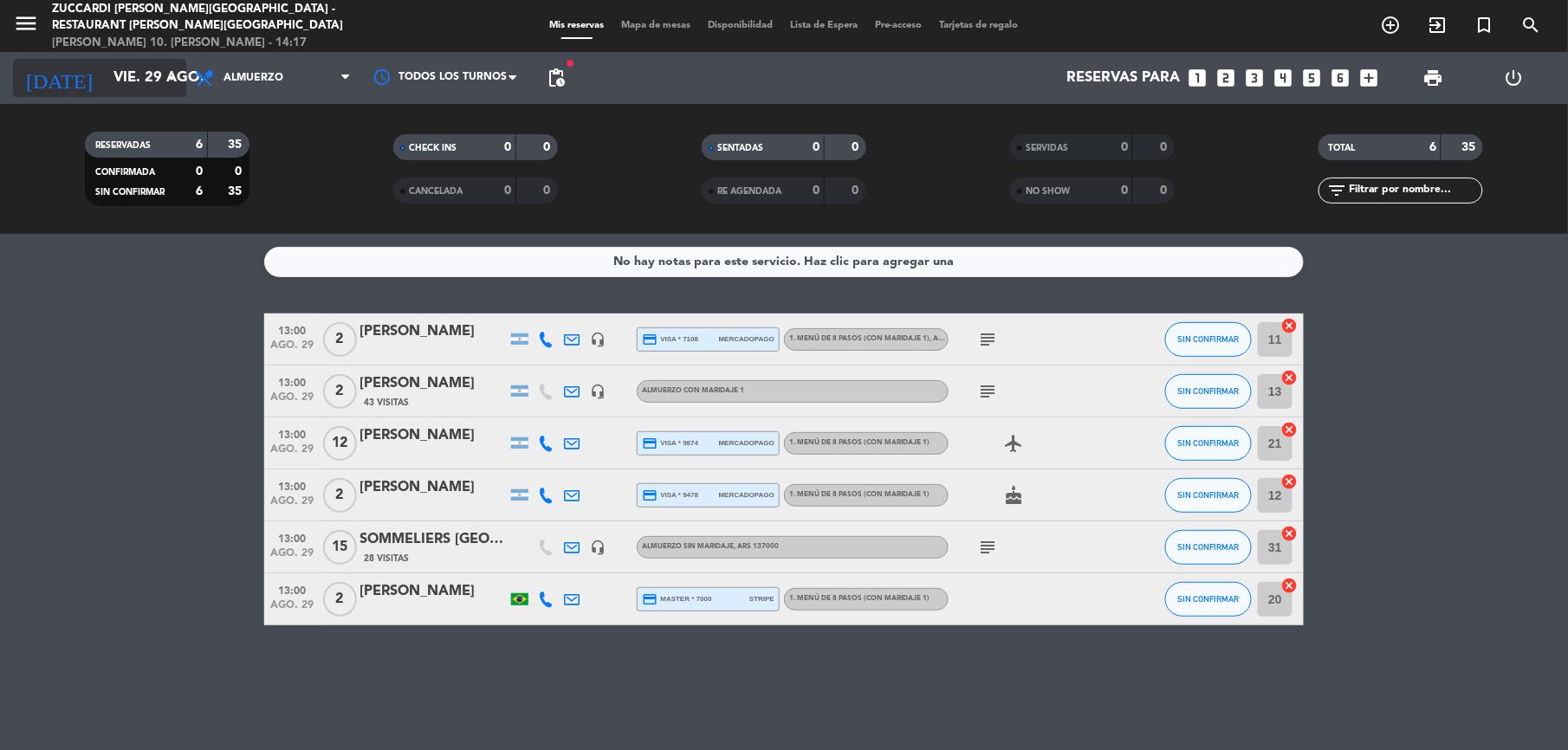
click at [129, 70] on input "vie. 29 ago." at bounding box center [197, 78] width 186 height 34
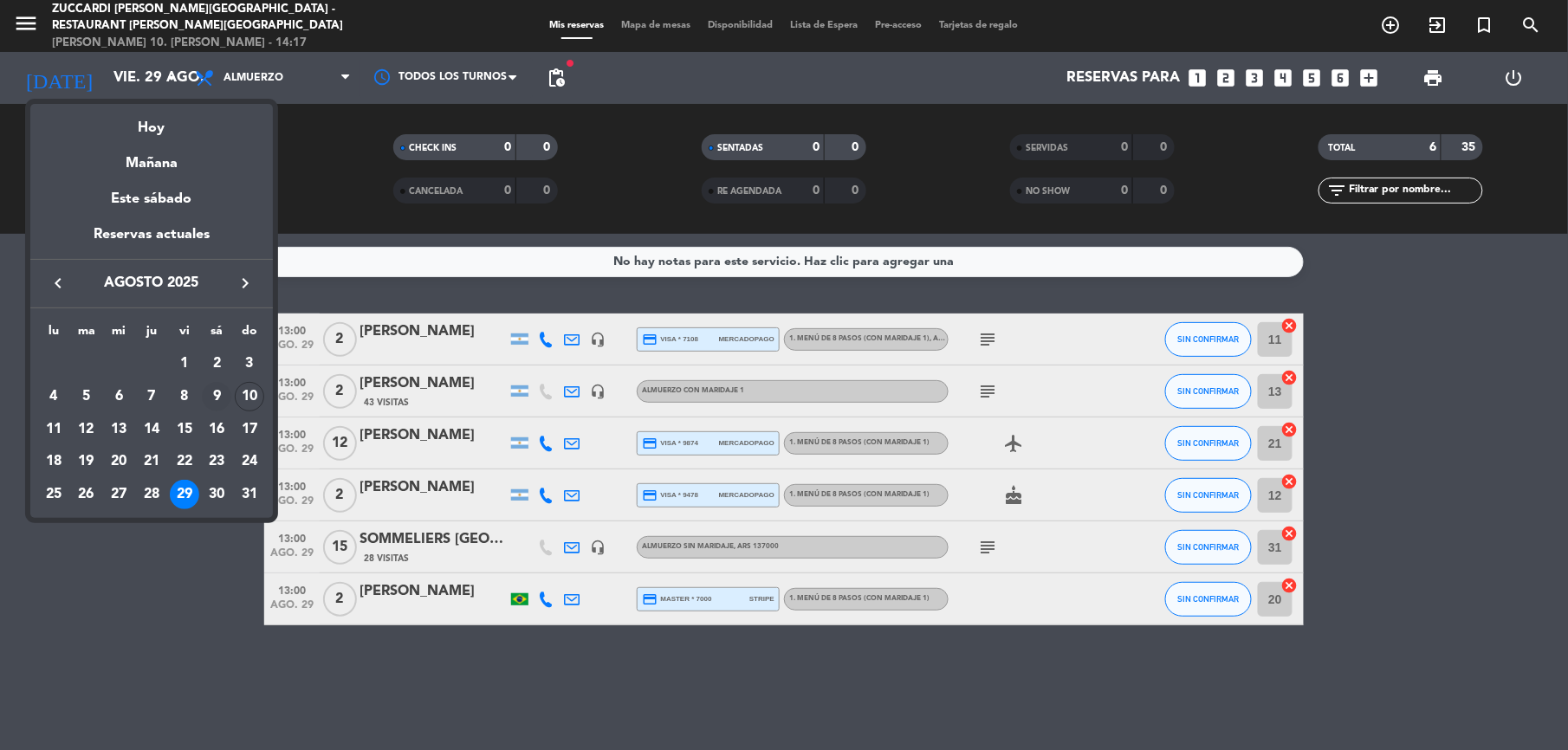
click at [214, 410] on div "9" at bounding box center [216, 396] width 30 height 30
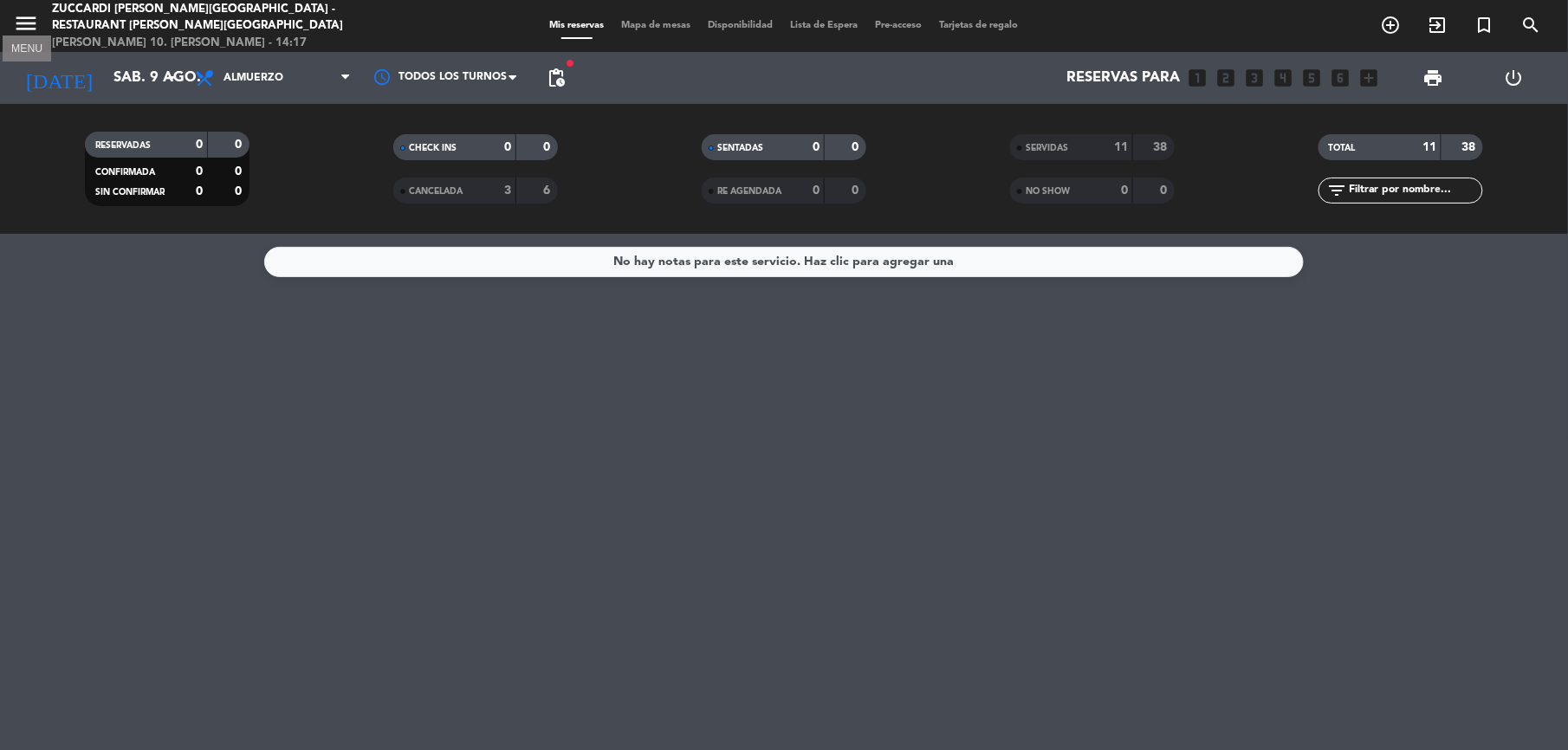
click at [32, 11] on icon "menu" at bounding box center [25, 23] width 26 height 26
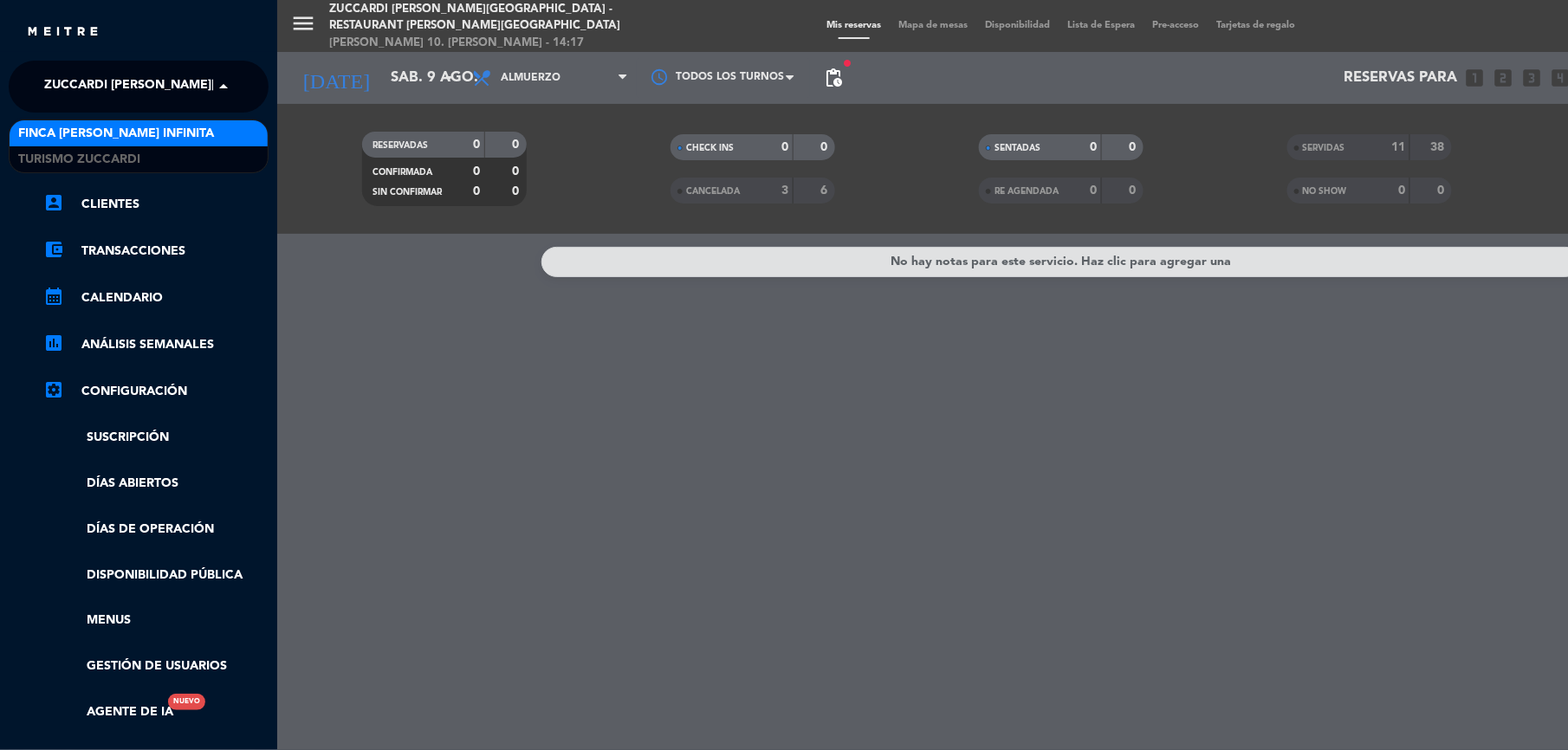
click at [71, 92] on span "Zuccardi [PERSON_NAME][GEOGRAPHIC_DATA] - Restaurant [PERSON_NAME][GEOGRAPHIC_D…" at bounding box center [352, 86] width 617 height 36
click at [57, 146] on div "Finca [PERSON_NAME] Infinita" at bounding box center [139, 133] width 258 height 26
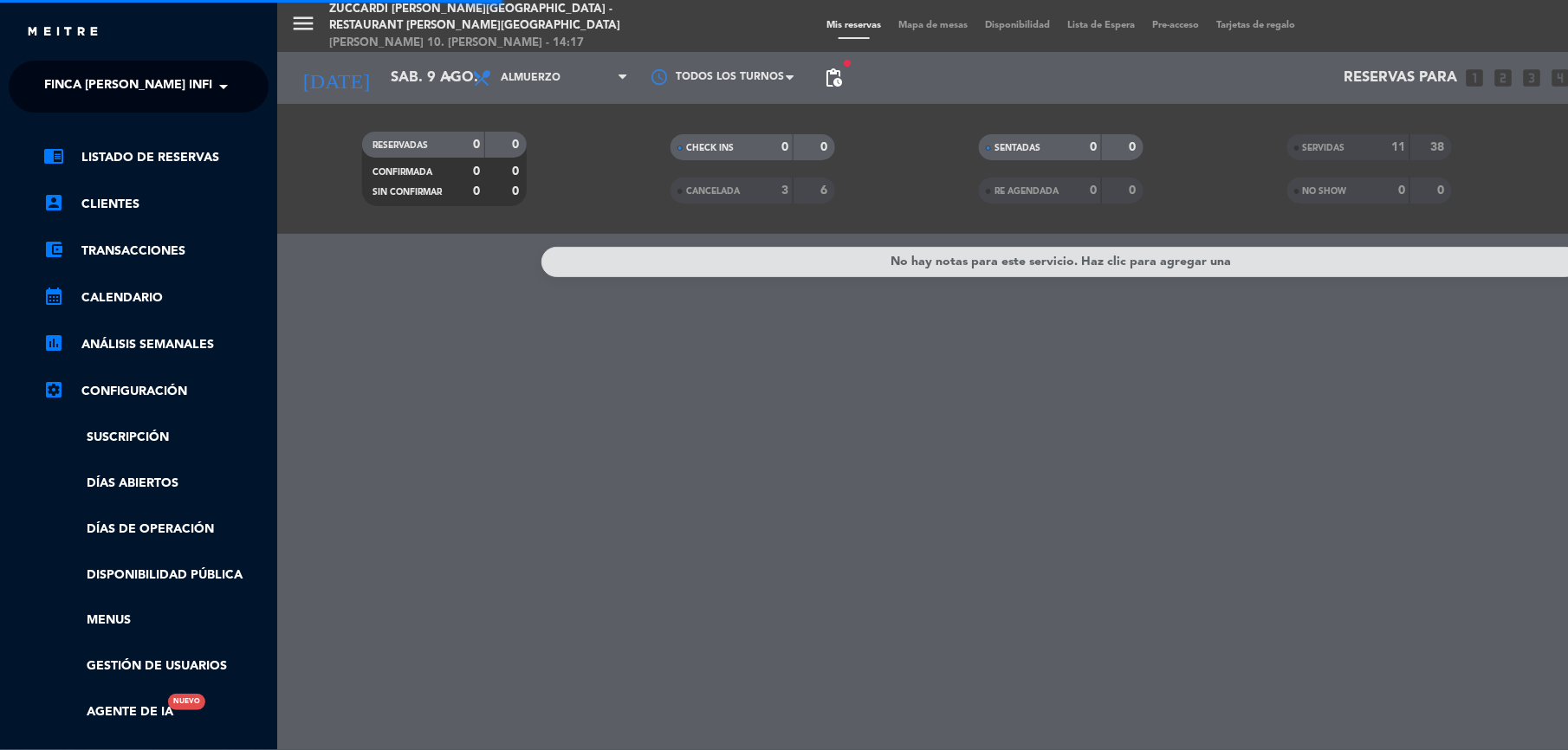
click at [86, 90] on span "Finca [PERSON_NAME] Infinita" at bounding box center [141, 86] width 195 height 36
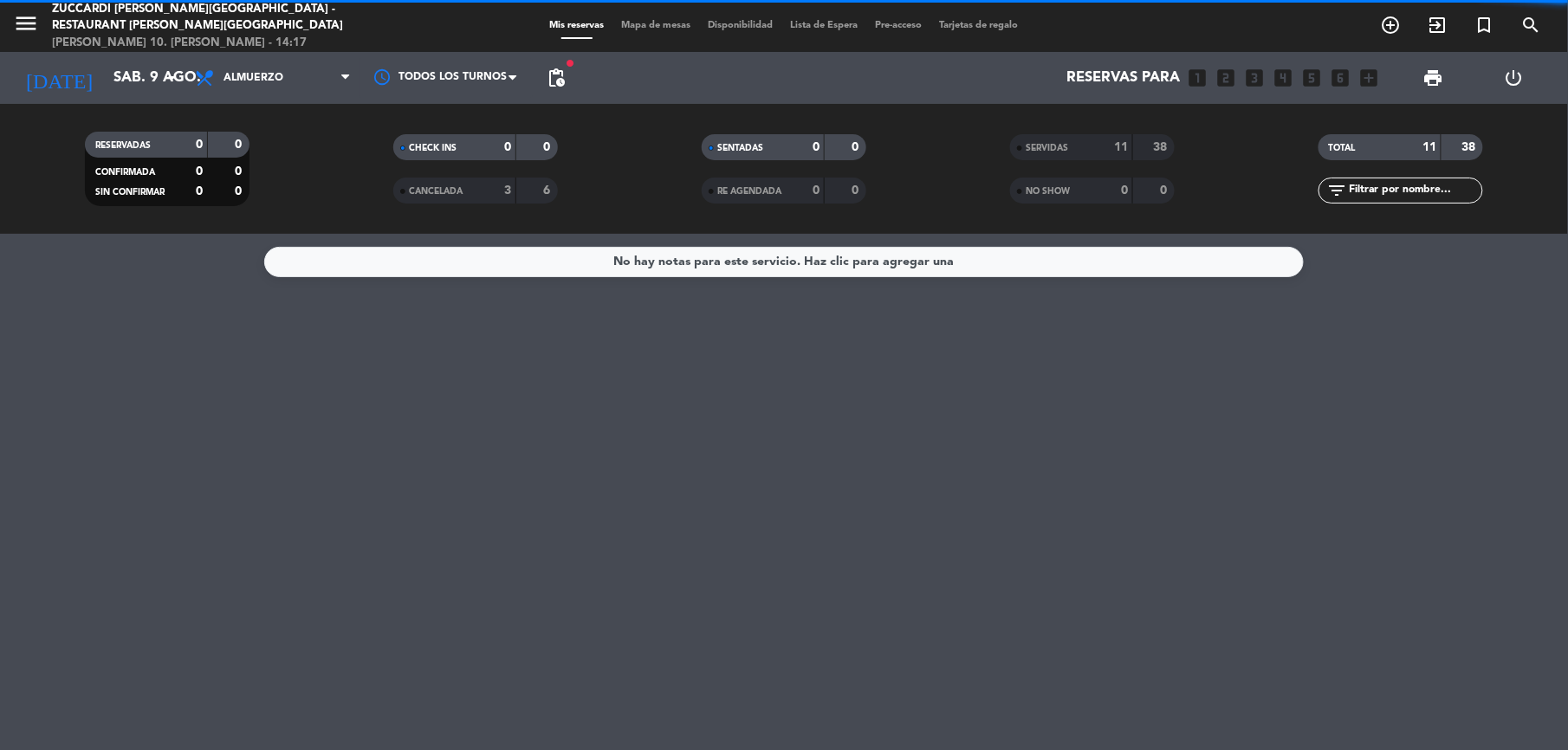
click at [77, 160] on div "close × Zuccardi [PERSON_NAME][GEOGRAPHIC_DATA] - Restaurant [PERSON_NAME] Infi…" at bounding box center [784, 375] width 1568 height 750
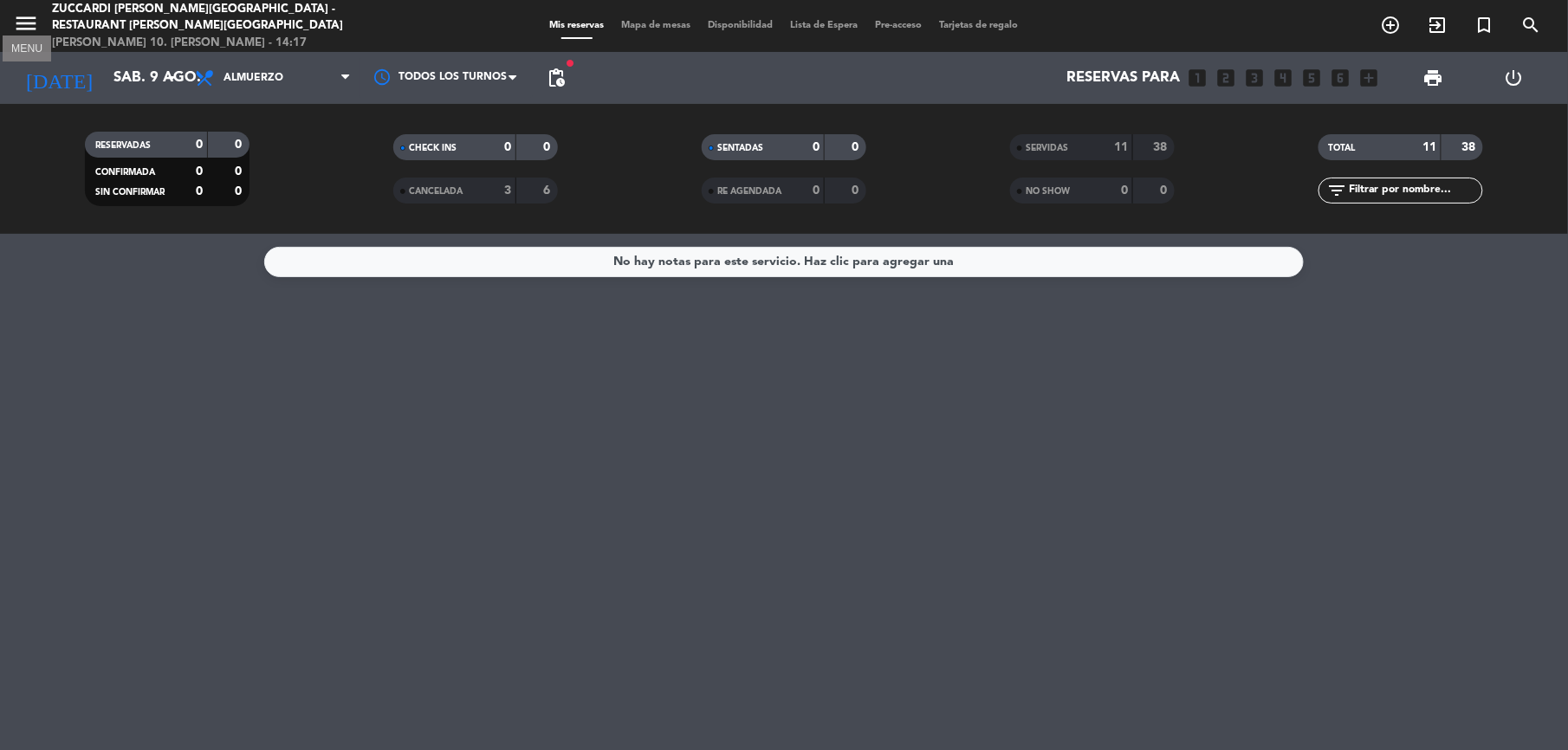
click at [17, 26] on icon "menu" at bounding box center [25, 23] width 26 height 26
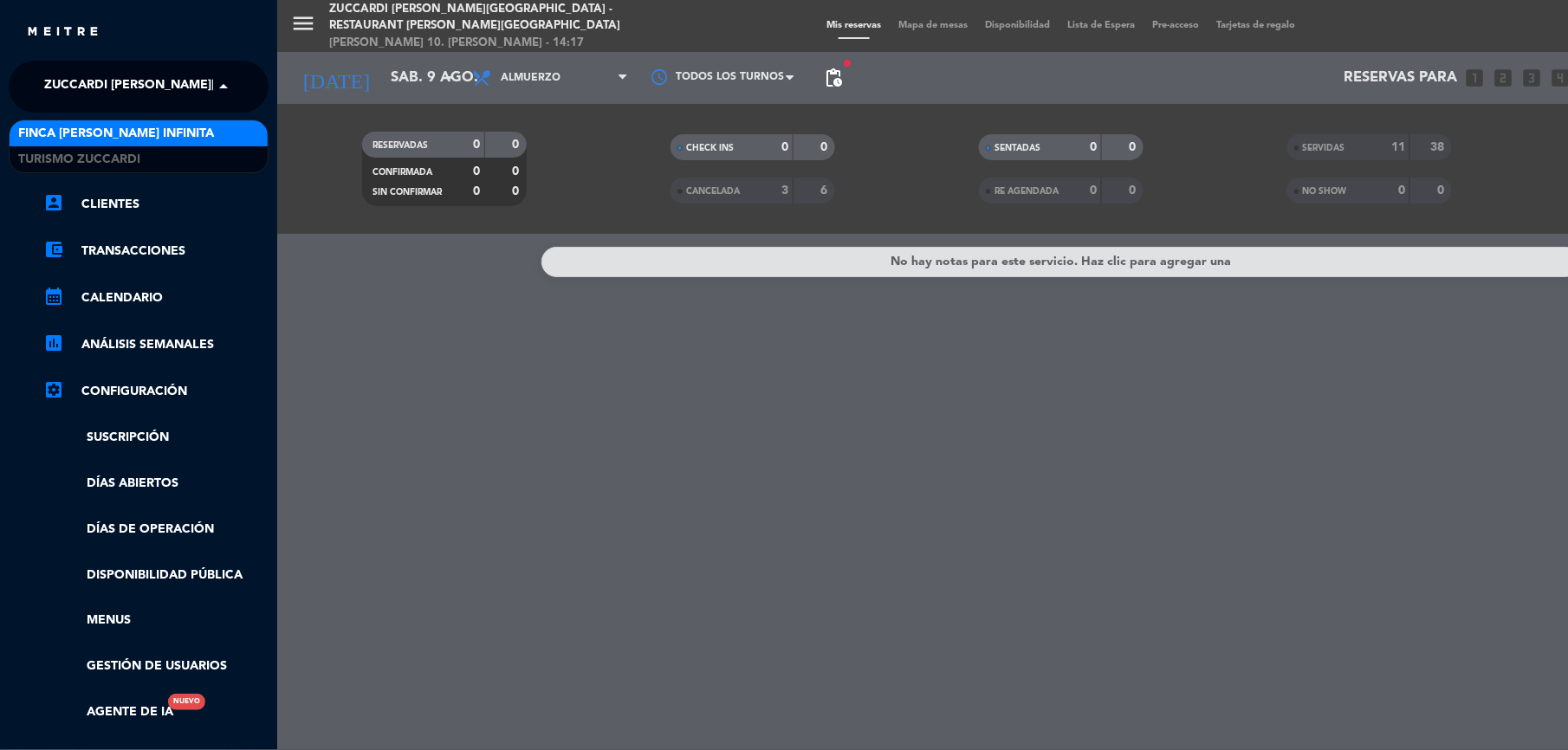
click at [62, 79] on span "Zuccardi [PERSON_NAME][GEOGRAPHIC_DATA] - Restaurant [PERSON_NAME][GEOGRAPHIC_D…" at bounding box center [352, 86] width 617 height 36
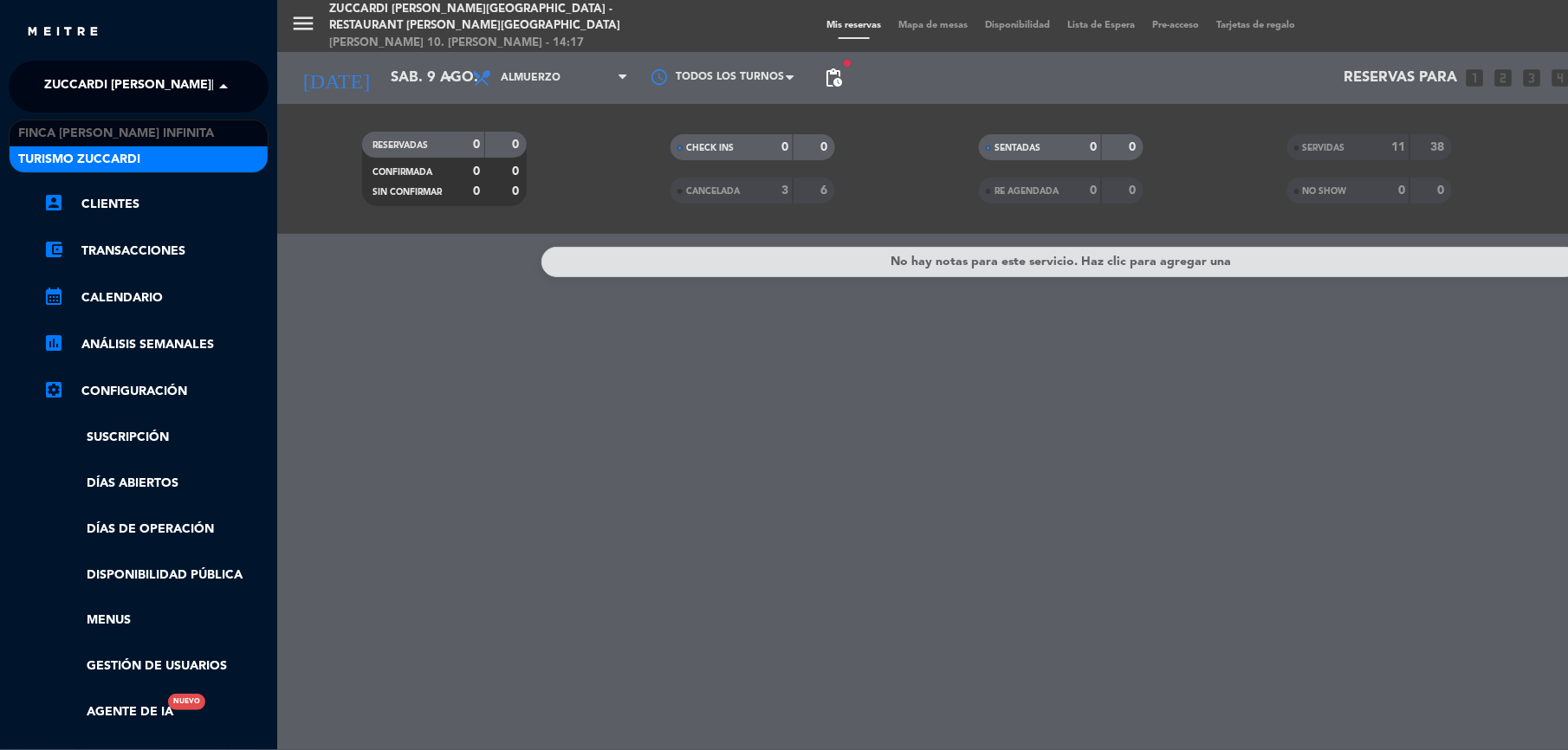
click at [62, 158] on span "Turismo Zuccardi" at bounding box center [79, 159] width 122 height 20
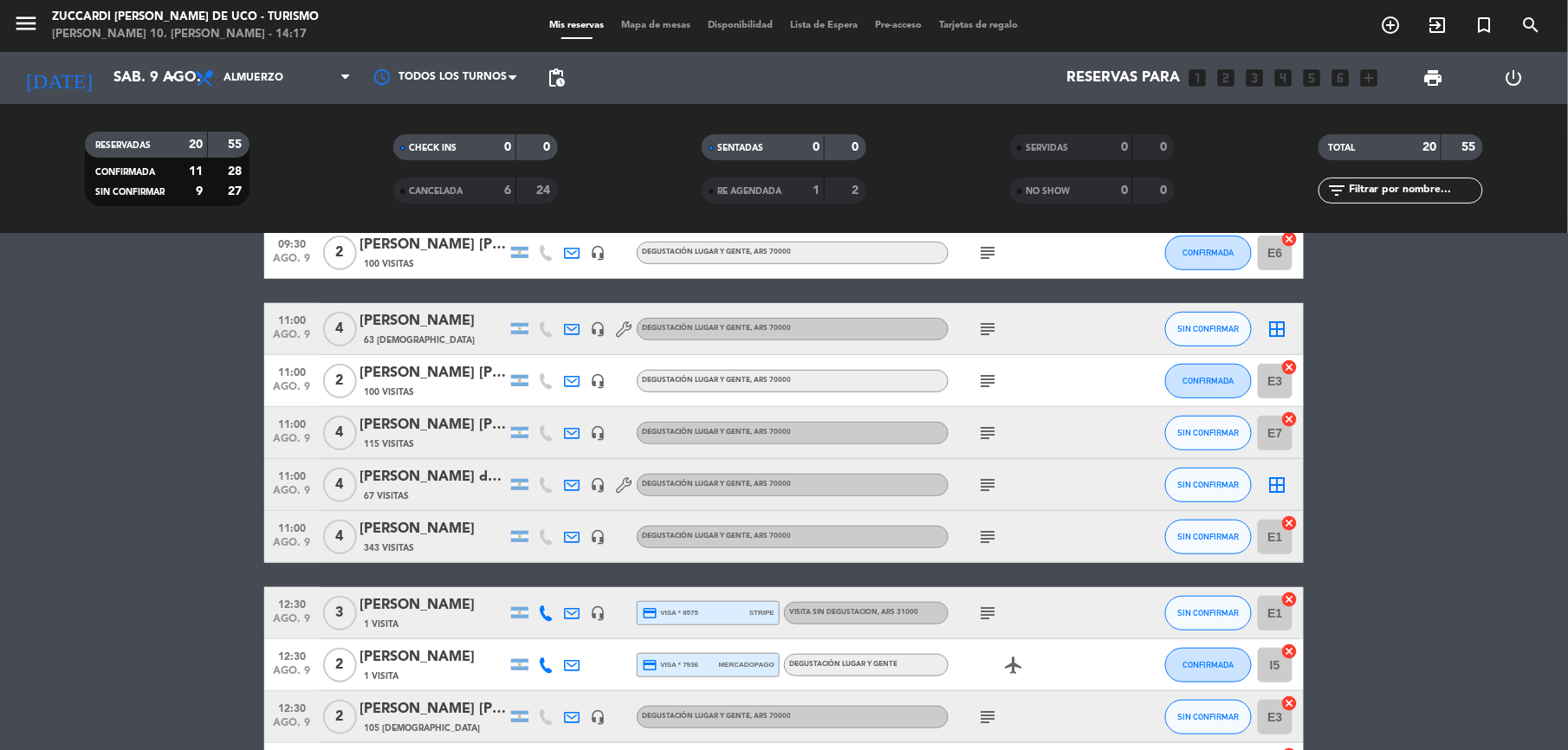
scroll to position [462, 0]
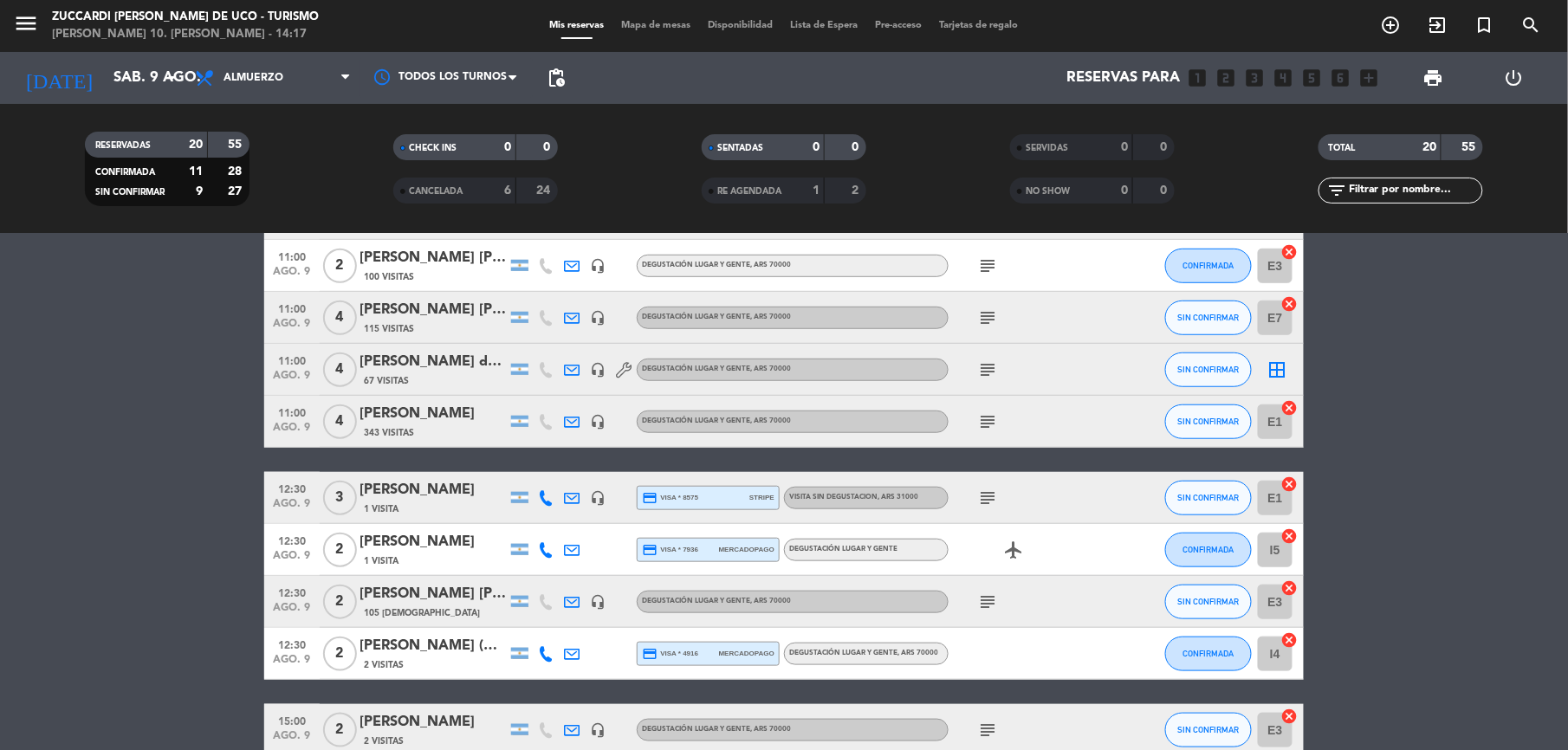
click at [472, 185] on div "CANCELADA" at bounding box center [437, 191] width 79 height 20
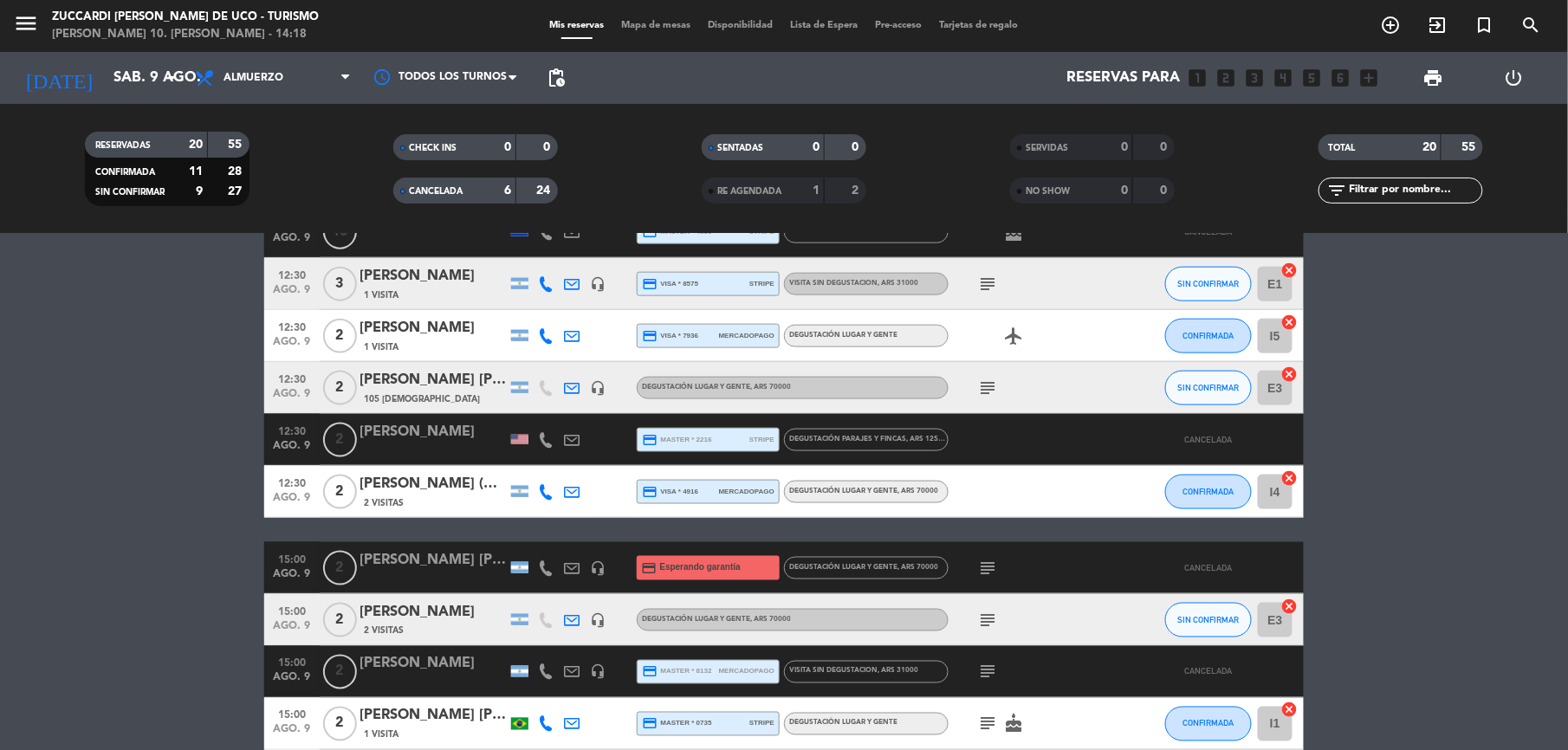
scroll to position [923, 0]
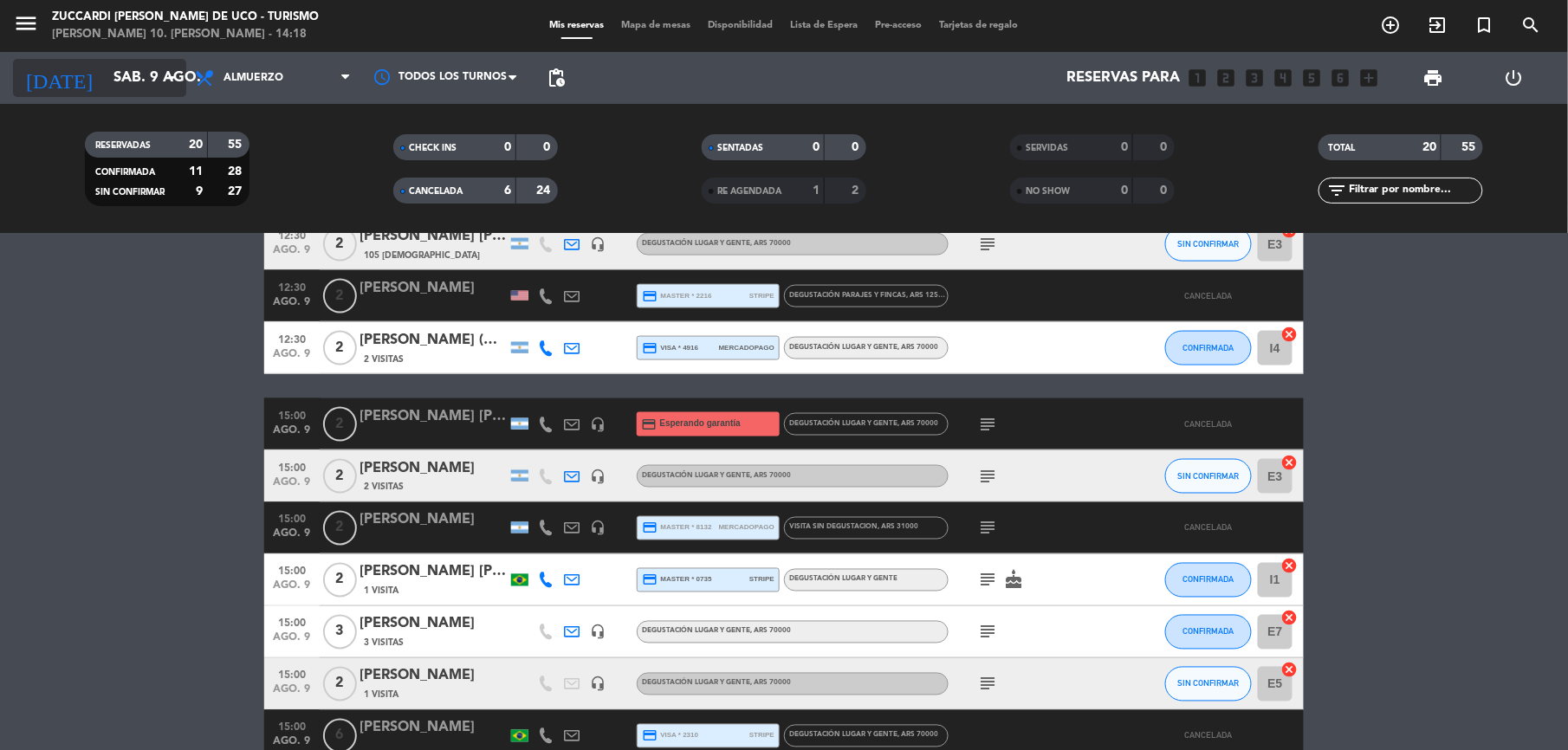
click at [113, 75] on input "sáb. 9 ago." at bounding box center [197, 78] width 186 height 34
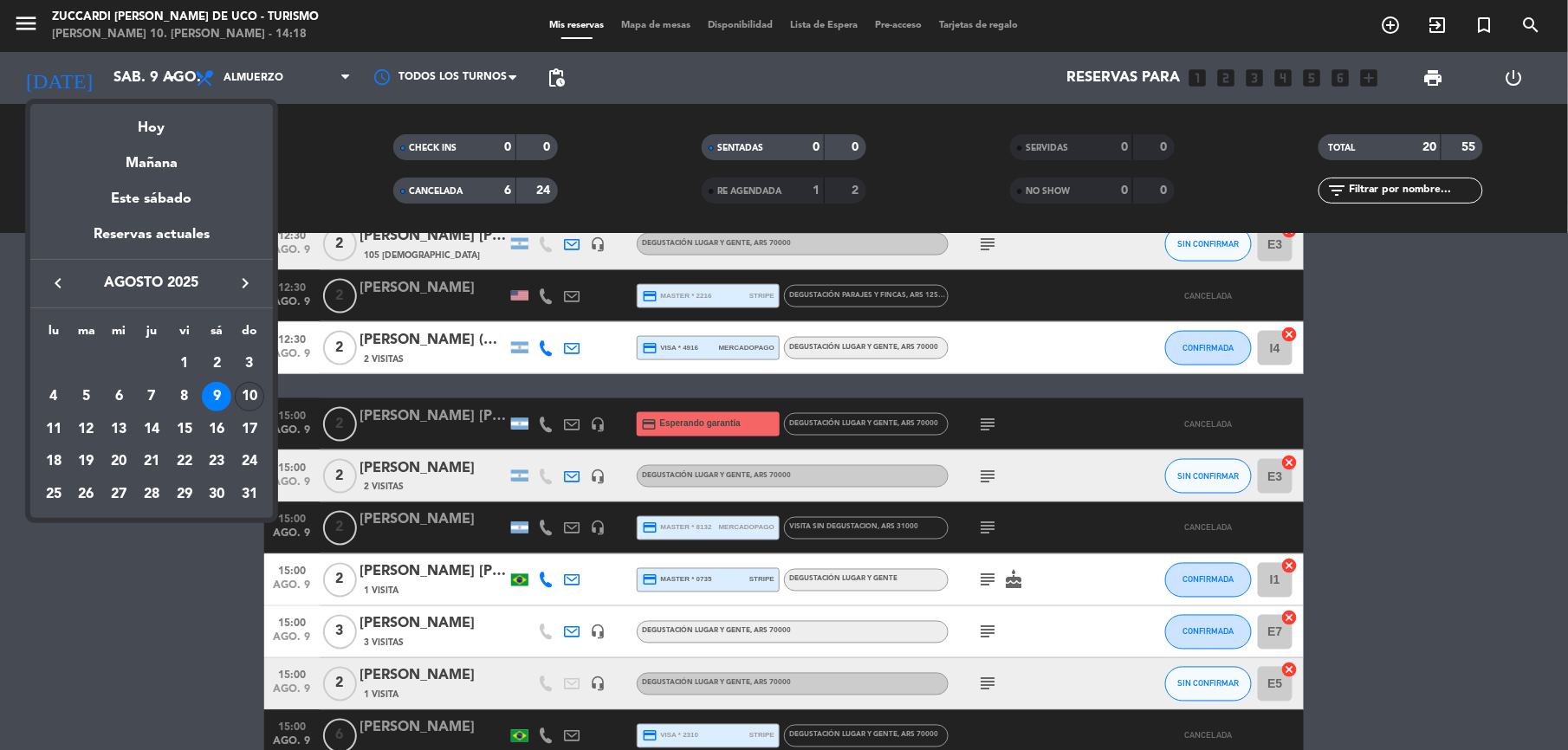
click at [253, 398] on div "10" at bounding box center [249, 396] width 30 height 30
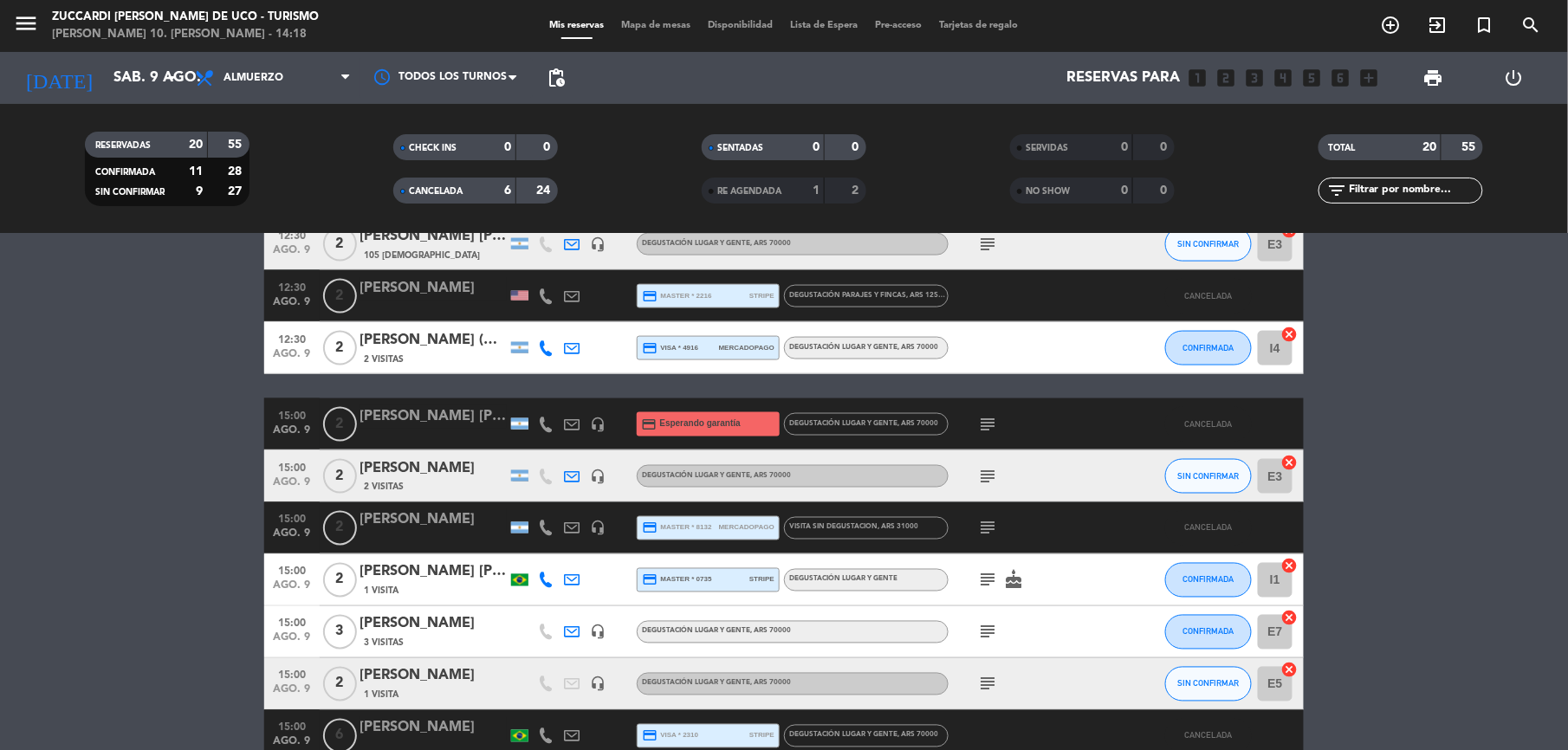
type input "dom. 10 ago."
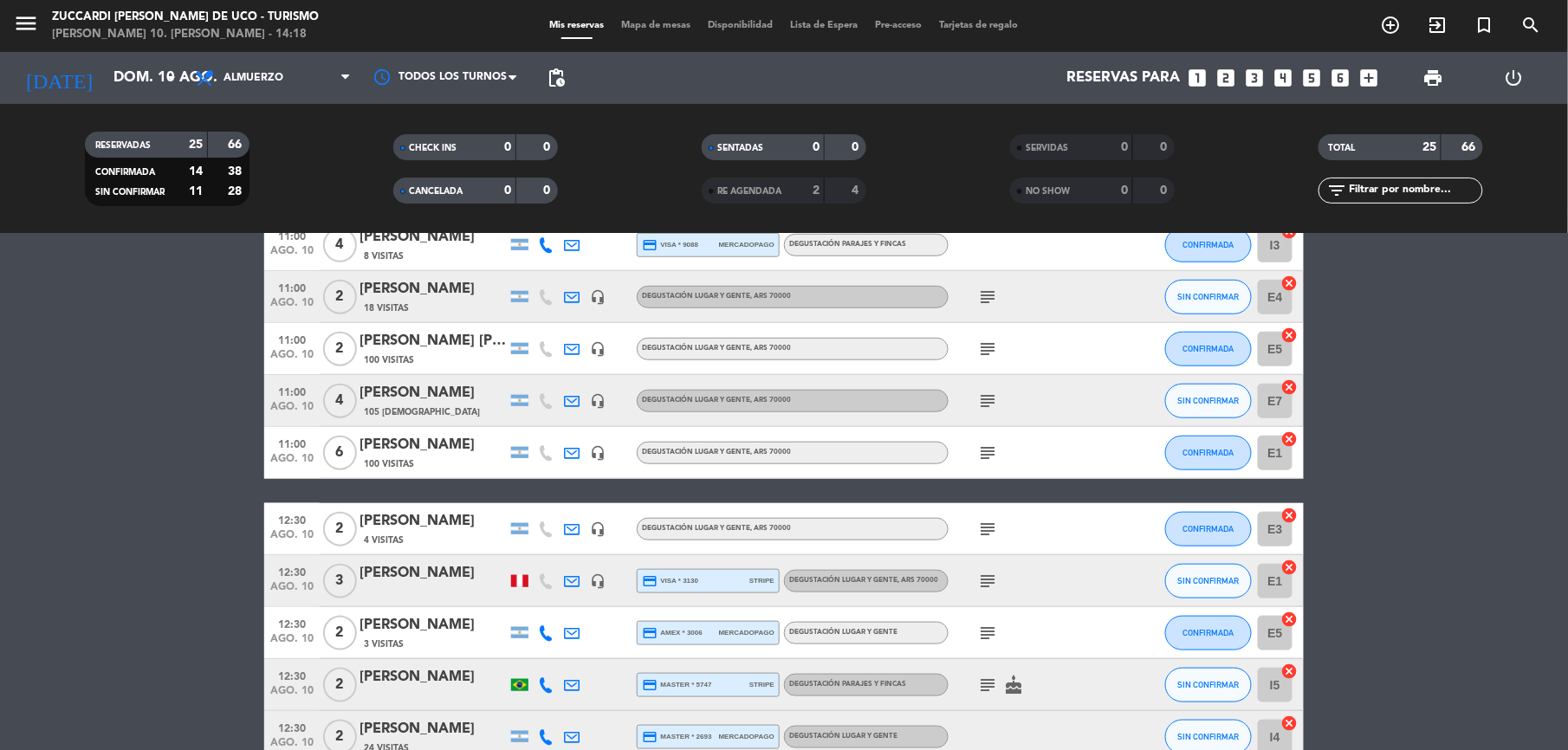
scroll to position [444, 0]
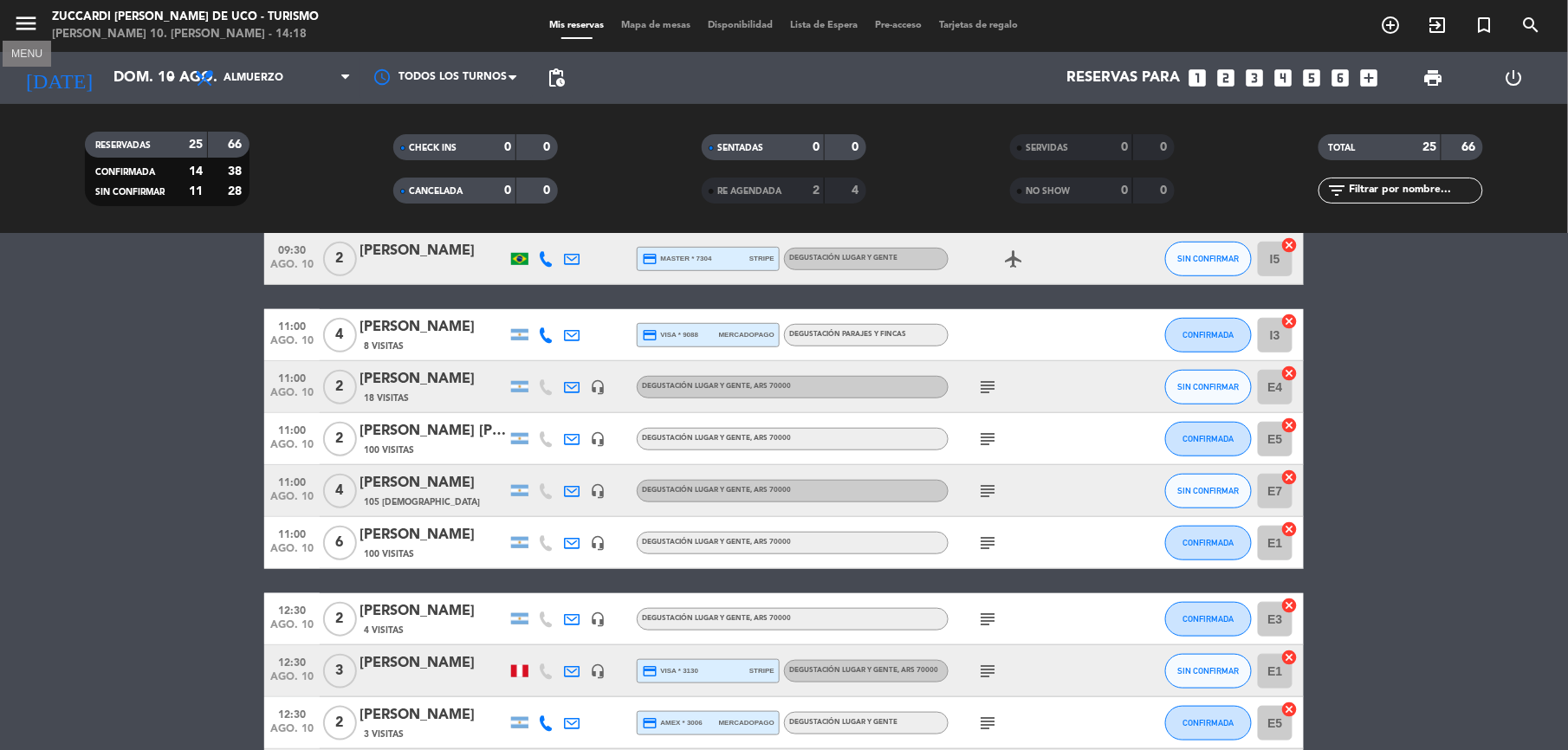
click at [22, 25] on icon "menu" at bounding box center [25, 23] width 26 height 26
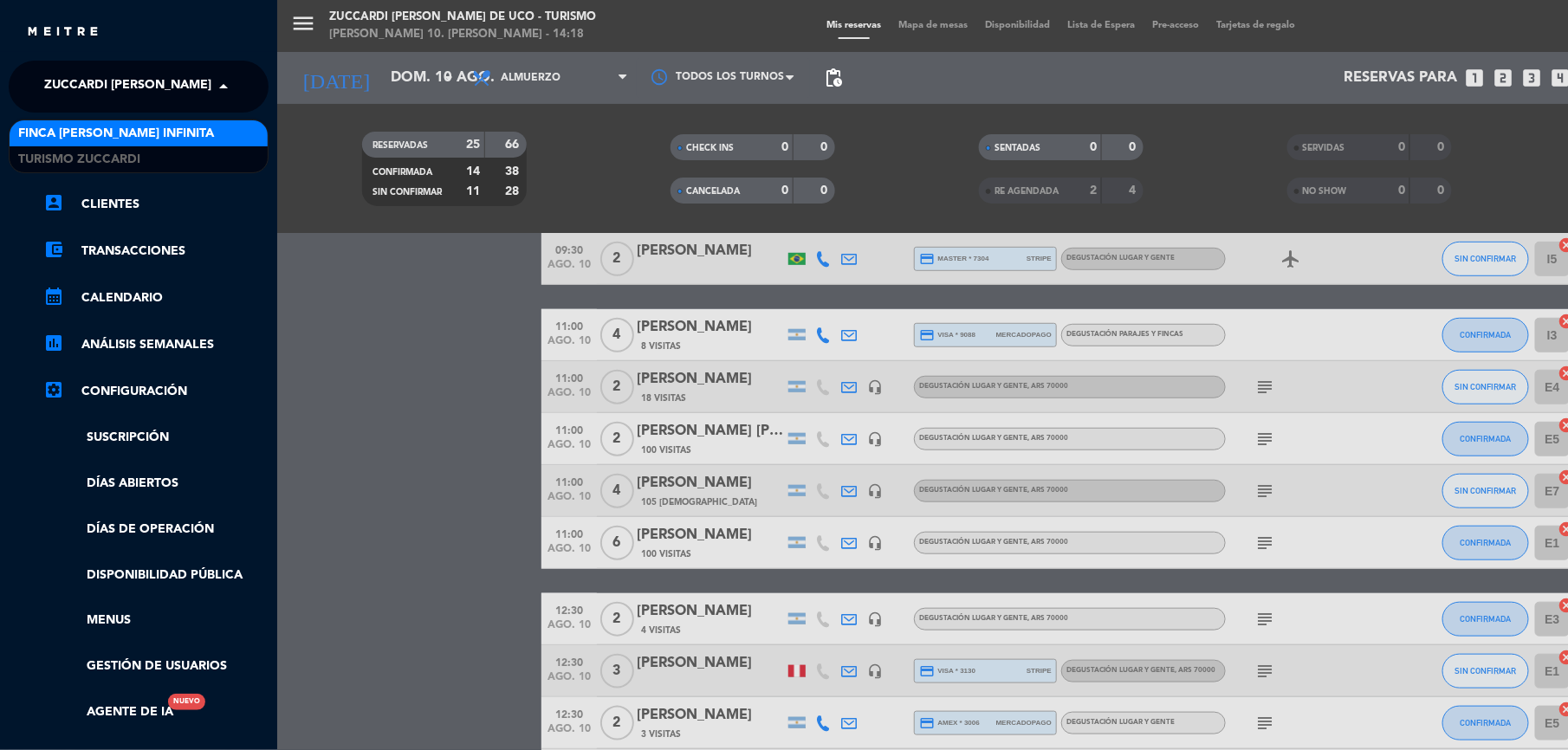
click at [152, 94] on span "Zuccardi [PERSON_NAME] de Uco - Turismo" at bounding box center [186, 86] width 285 height 36
click at [97, 122] on div "Finca [PERSON_NAME] Infinita" at bounding box center [139, 133] width 258 height 26
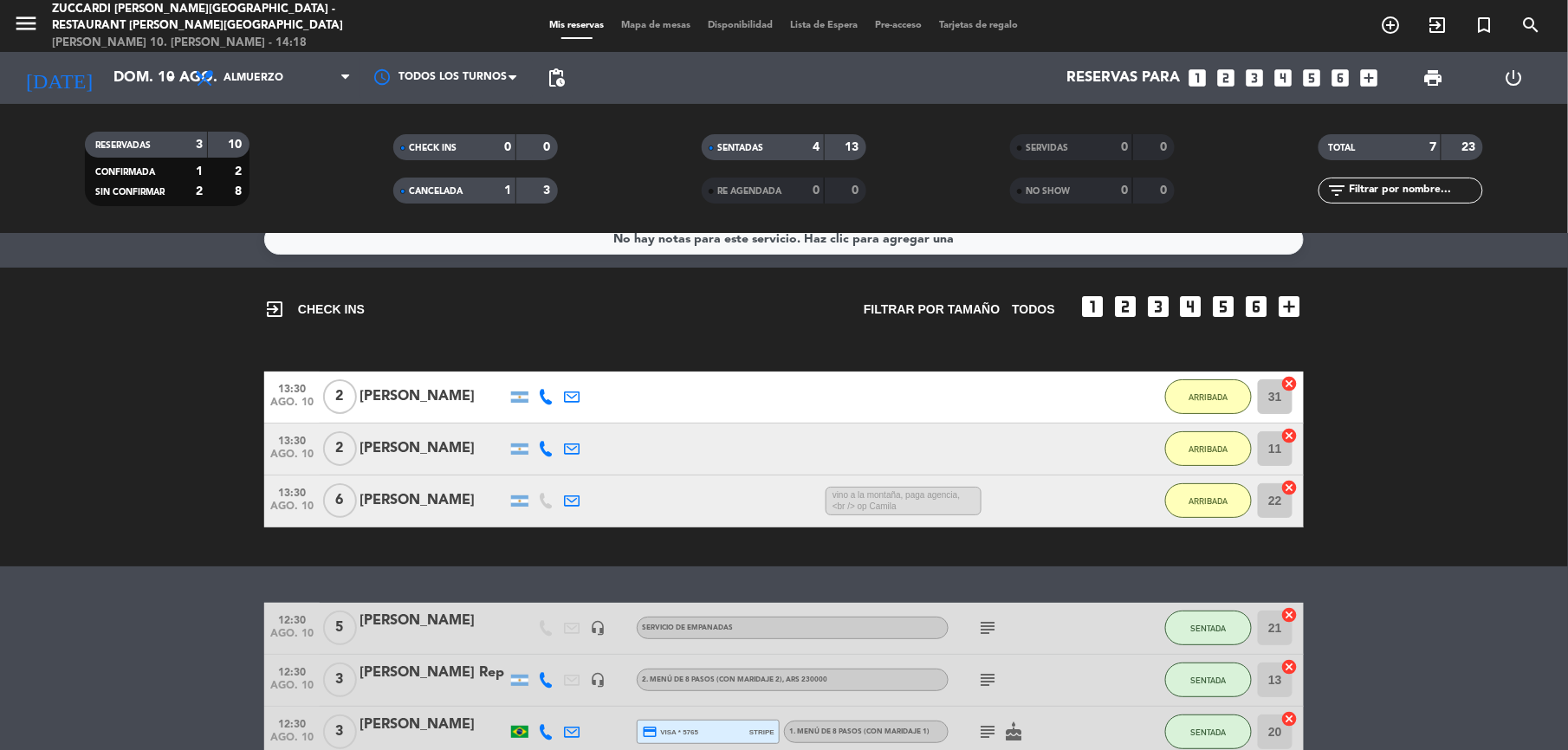
scroll to position [0, 0]
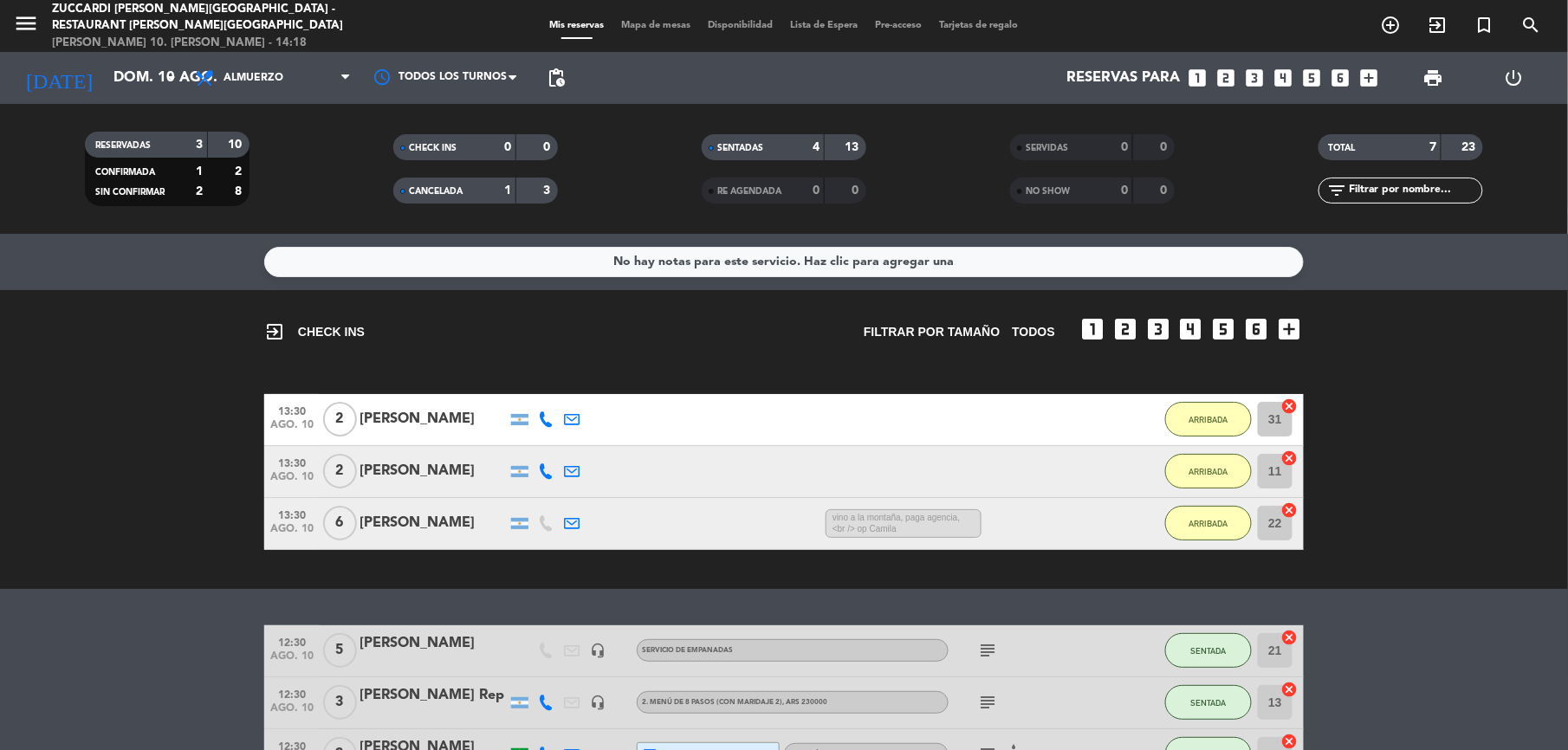
click at [1278, 77] on icon "looks_4" at bounding box center [1282, 77] width 23 height 23
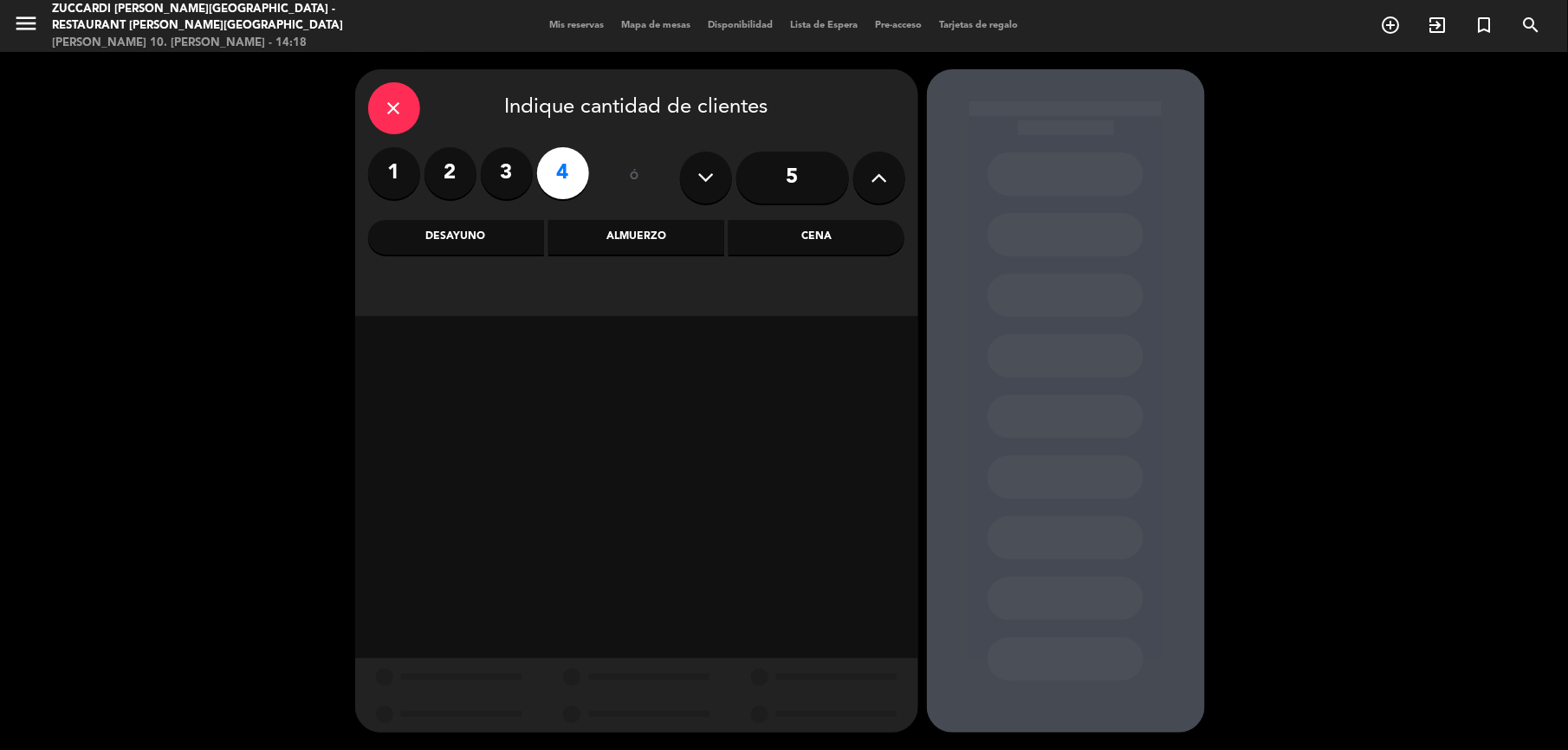
click at [666, 222] on div "Almuerzo" at bounding box center [636, 237] width 176 height 34
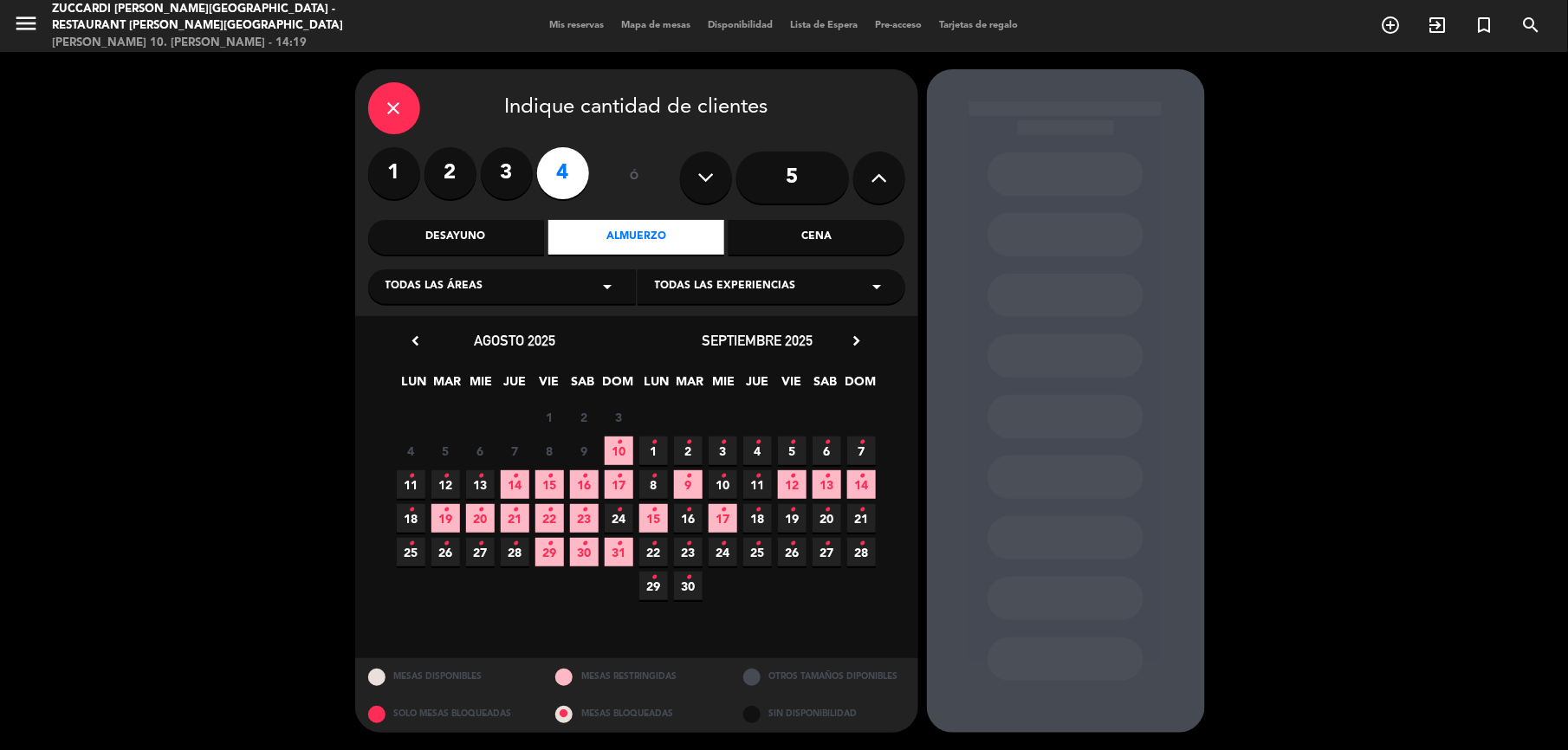
click at [758, 278] on span "Todas las experiencias" at bounding box center [725, 286] width 141 height 17
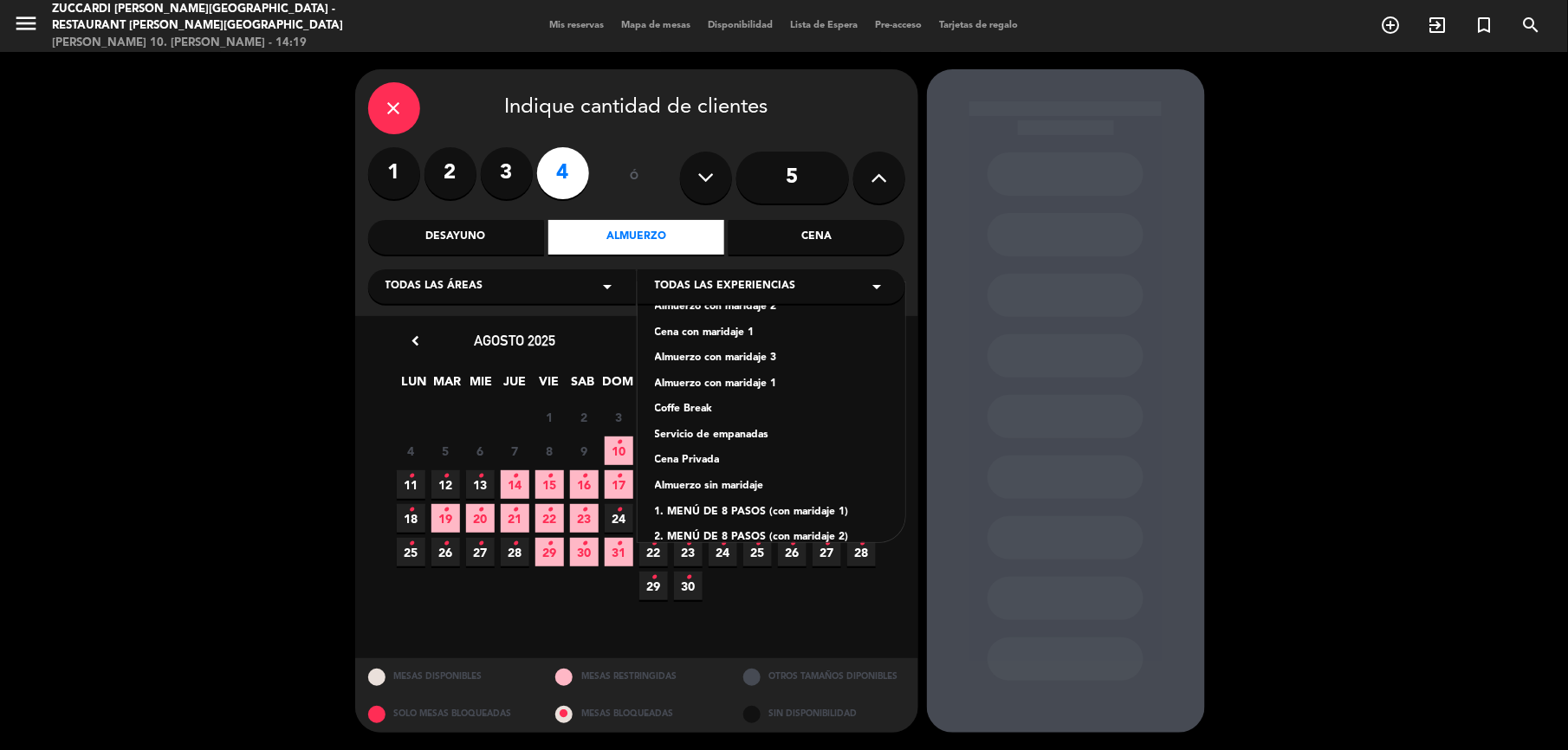
scroll to position [171, 0]
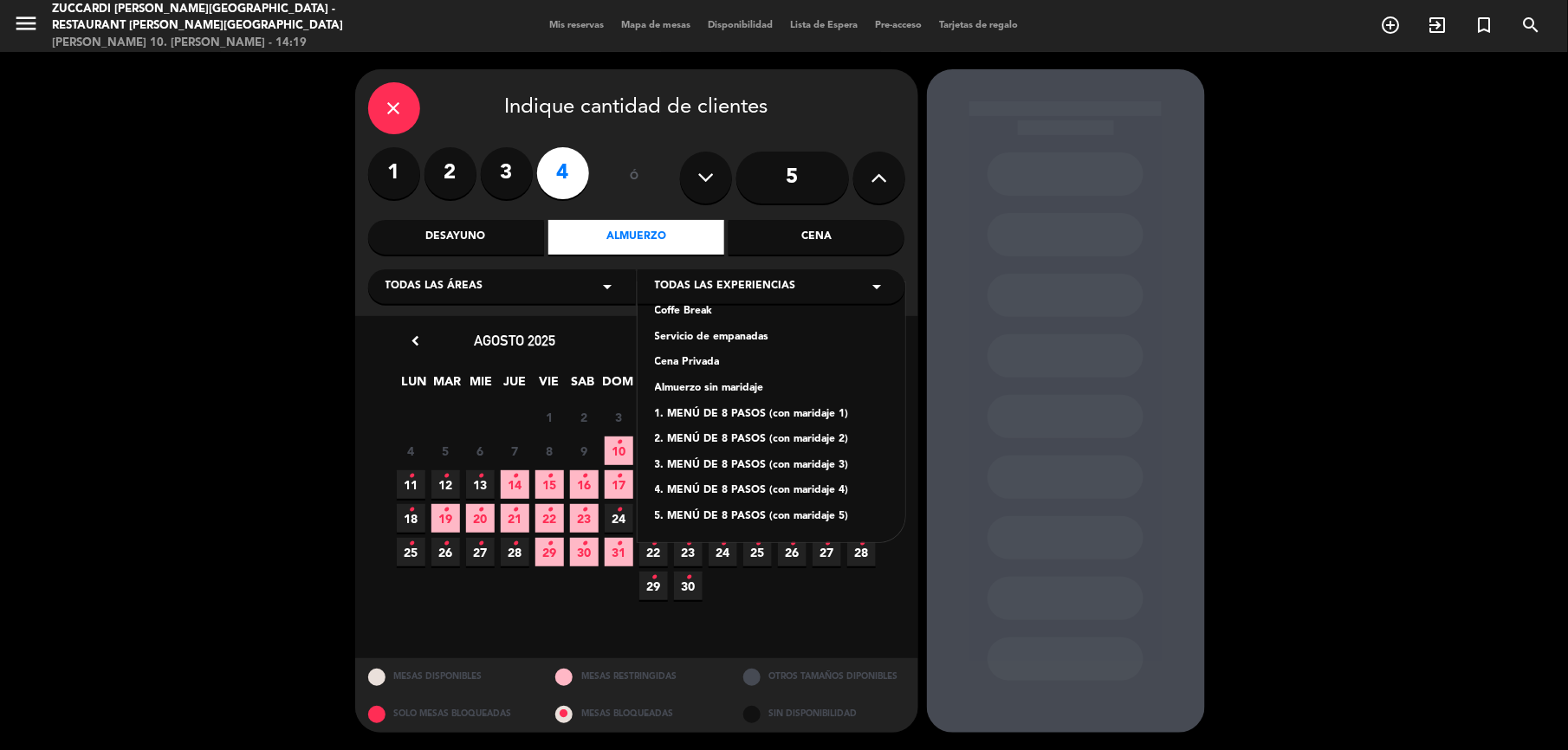
click at [732, 413] on div "1. MENÚ DE 8 PASOS (con maridaje 1)" at bounding box center [771, 414] width 233 height 17
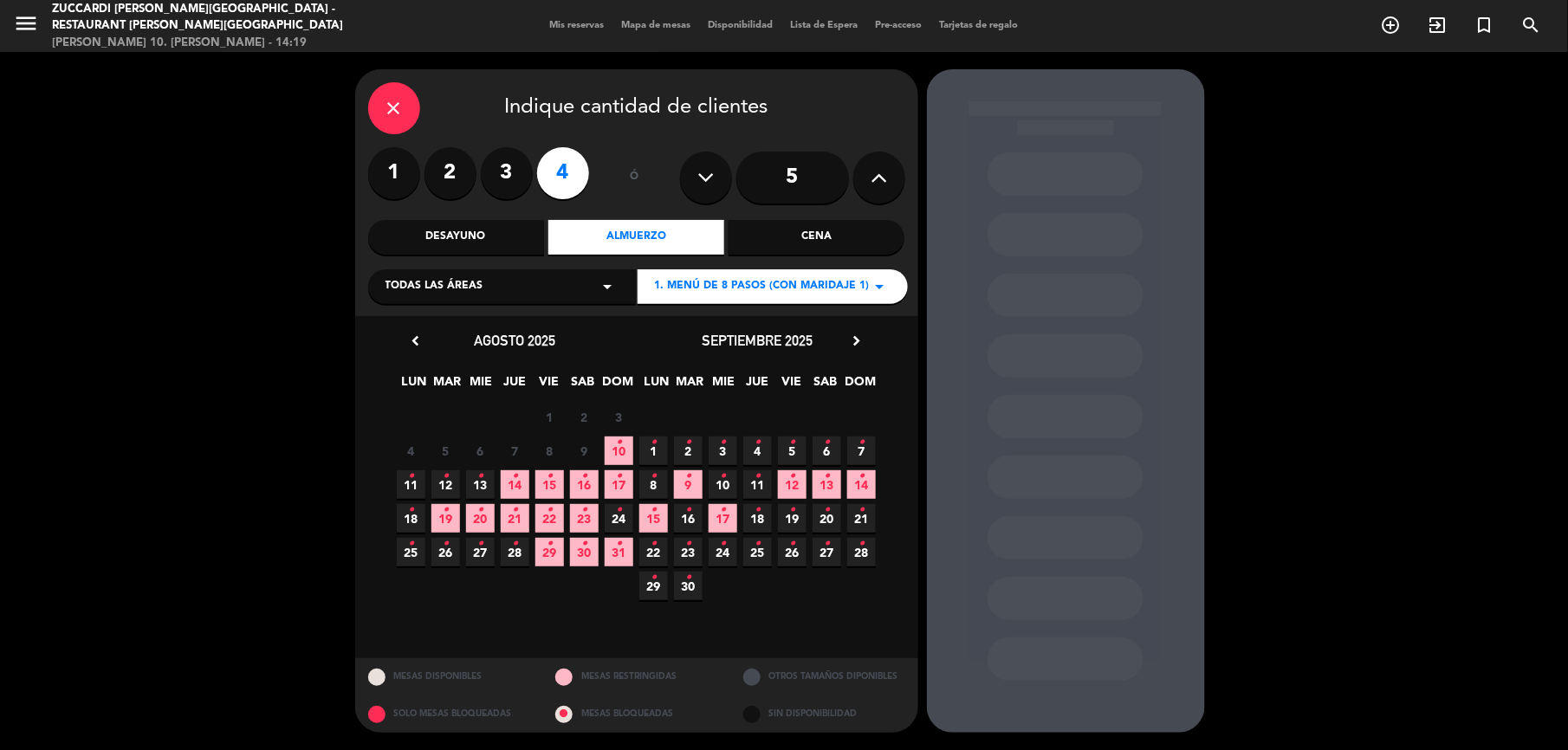
click at [621, 456] on span "10 •" at bounding box center [619, 451] width 29 height 29
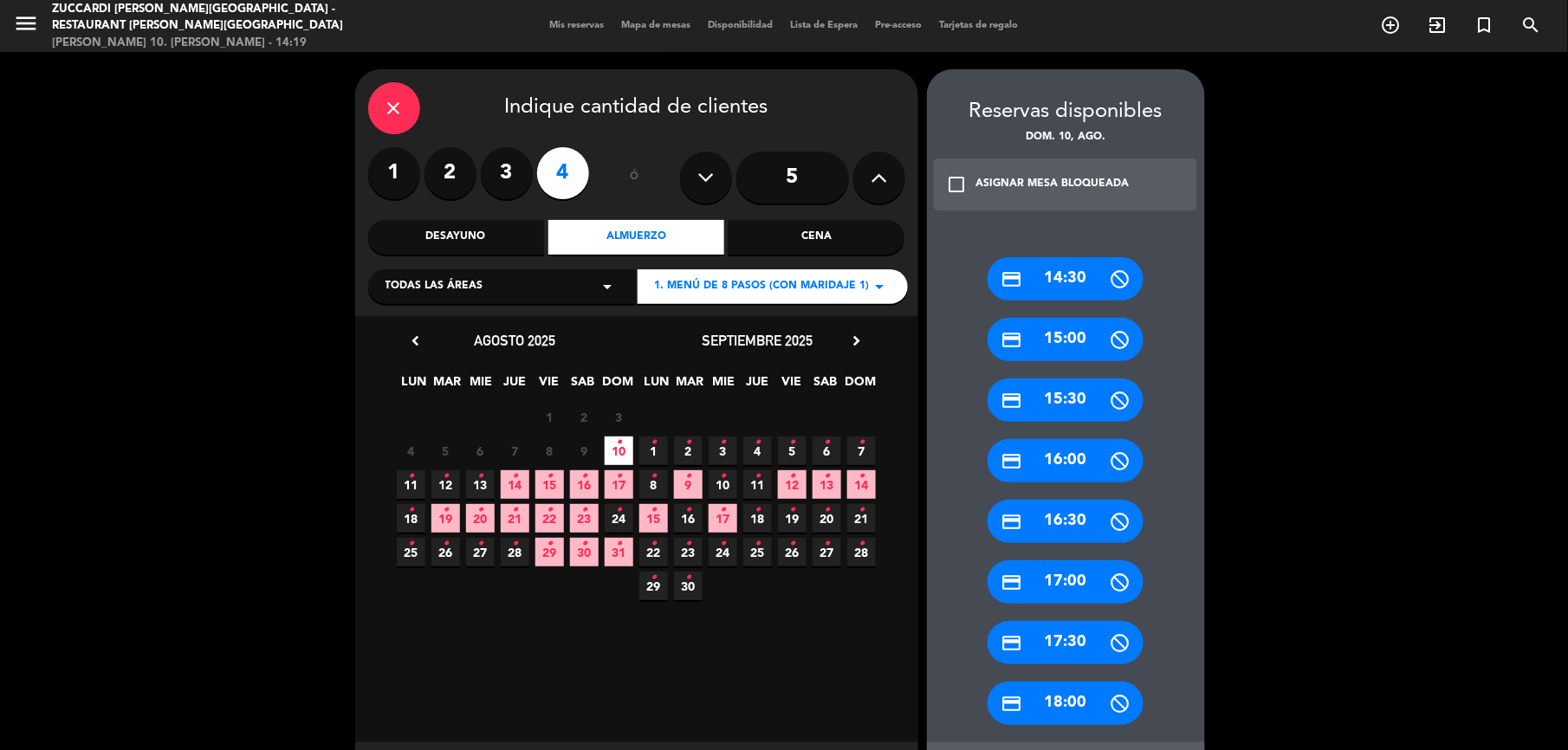
click at [1039, 275] on div "credit_card 14:30" at bounding box center [1065, 279] width 156 height 43
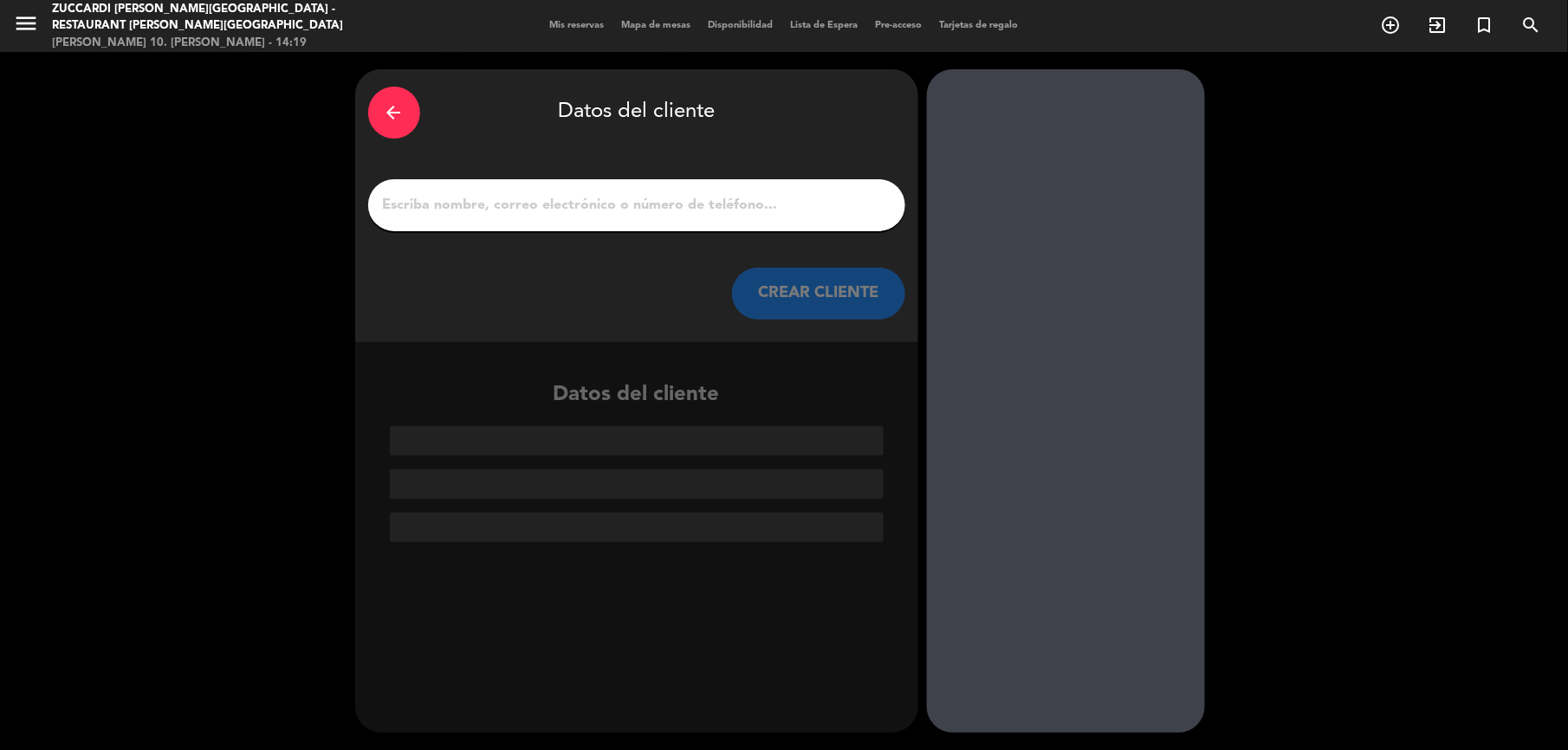
drag, startPoint x: 561, startPoint y: 206, endPoint x: 618, endPoint y: 175, distance: 64.9
click at [561, 206] on input "1" at bounding box center [636, 204] width 511 height 24
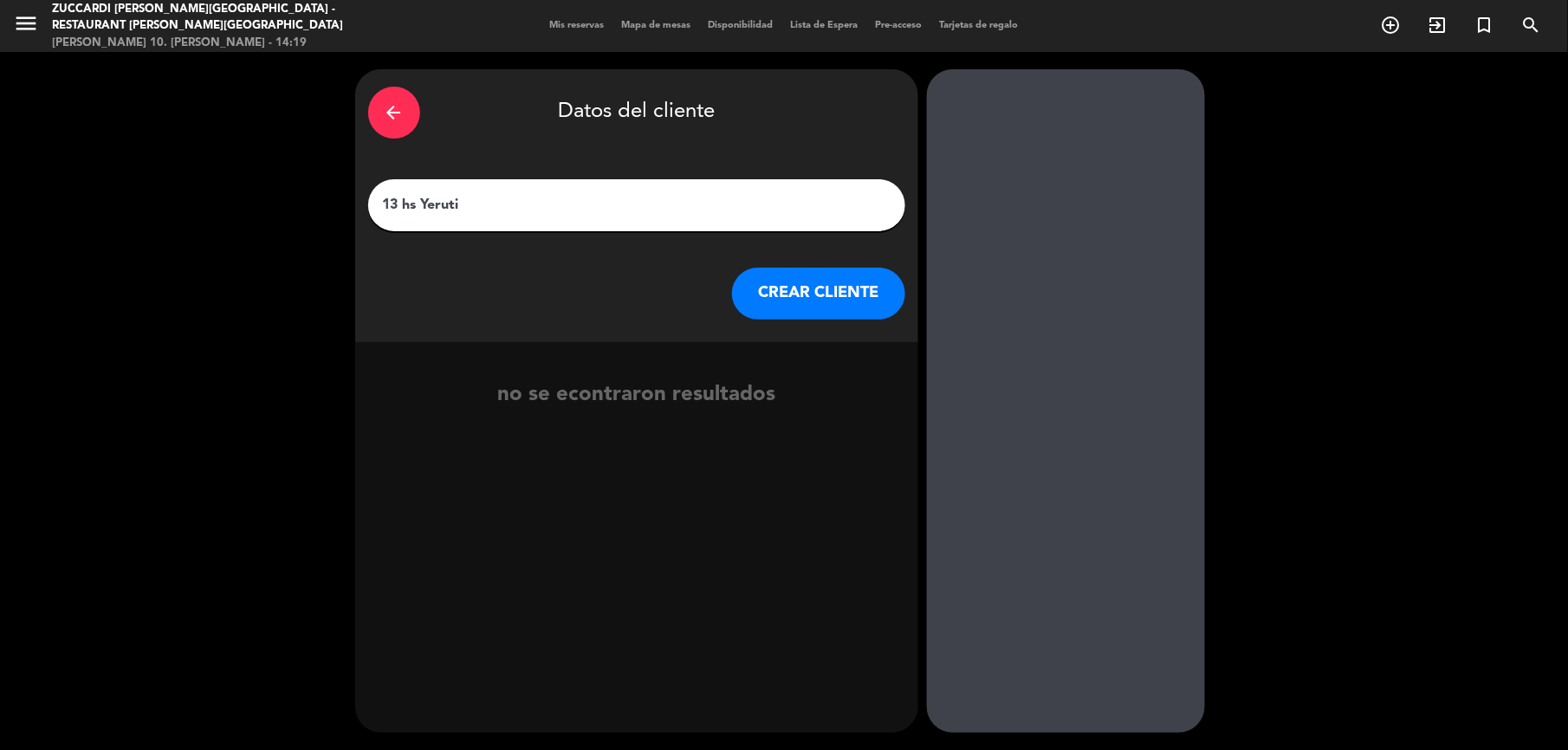
type input "13 hs Yeruti"
click at [808, 303] on button "CREAR CLIENTE" at bounding box center [819, 294] width 173 height 52
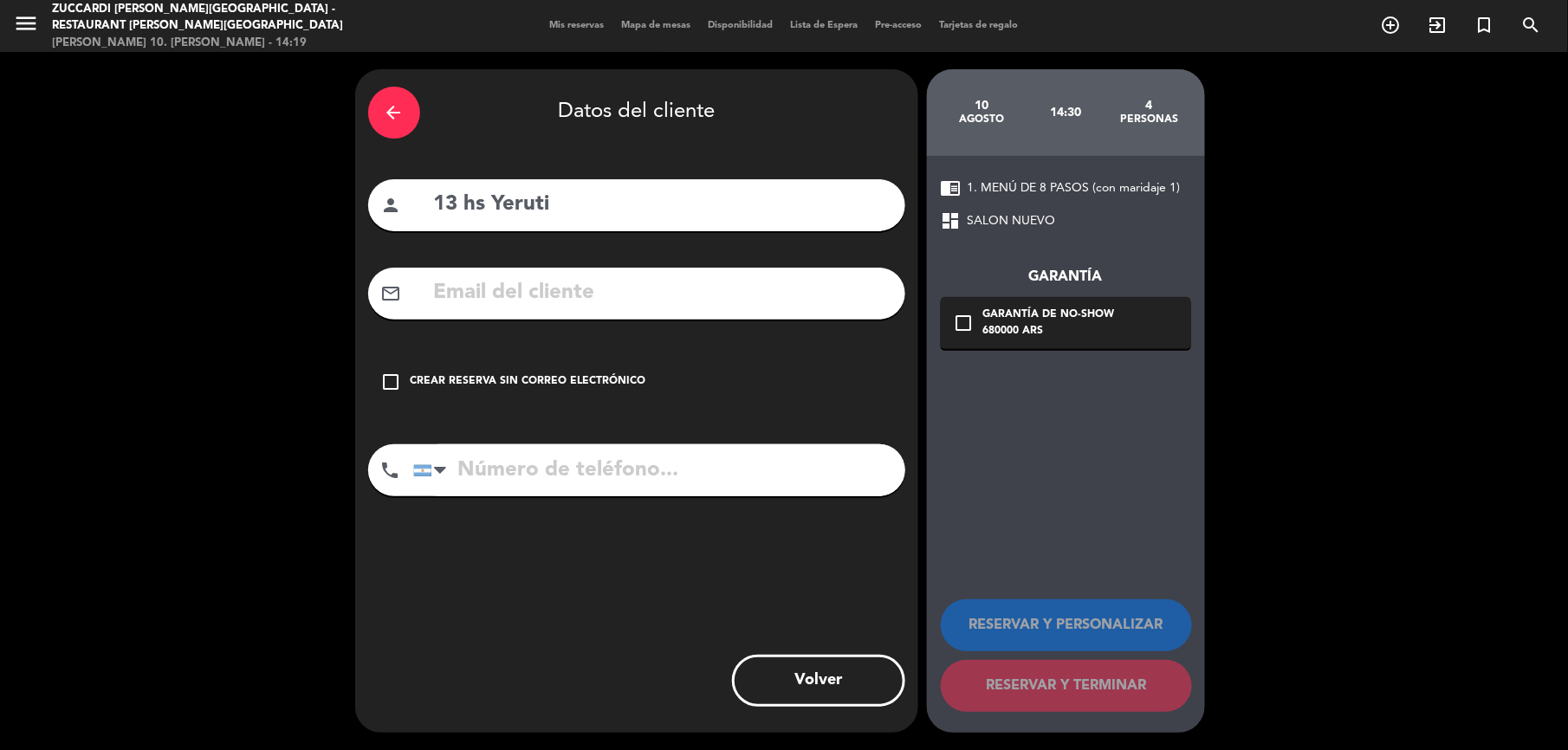
click at [506, 382] on div "Crear reserva sin correo electrónico" at bounding box center [529, 381] width 236 height 17
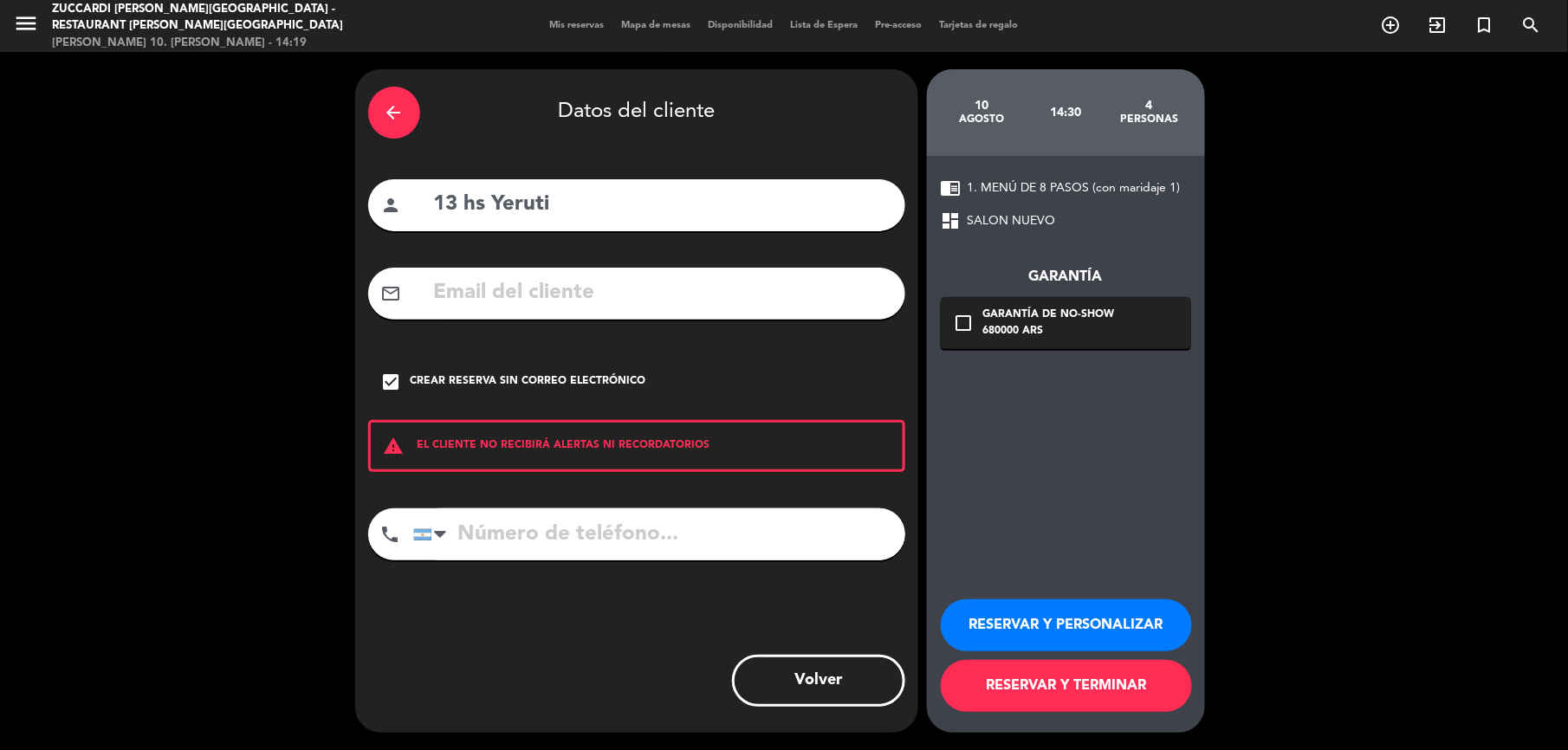
click at [1093, 628] on button "RESERVAR Y PERSONALIZAR" at bounding box center [1065, 625] width 251 height 52
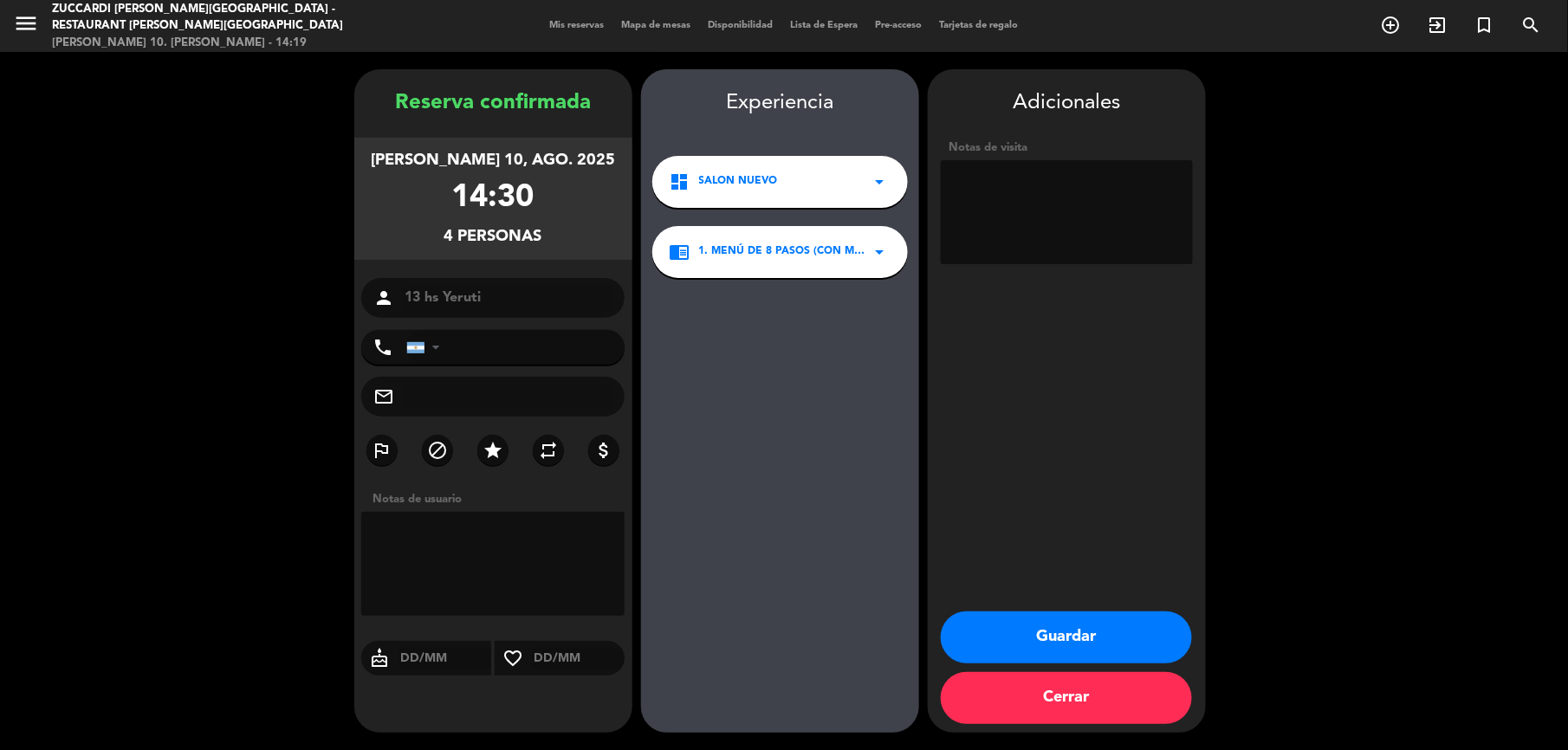
click at [999, 221] on textarea at bounding box center [1066, 212] width 252 height 104
type textarea "Agregados a ultimo momento."
click at [1092, 617] on button "Guardar" at bounding box center [1065, 637] width 251 height 52
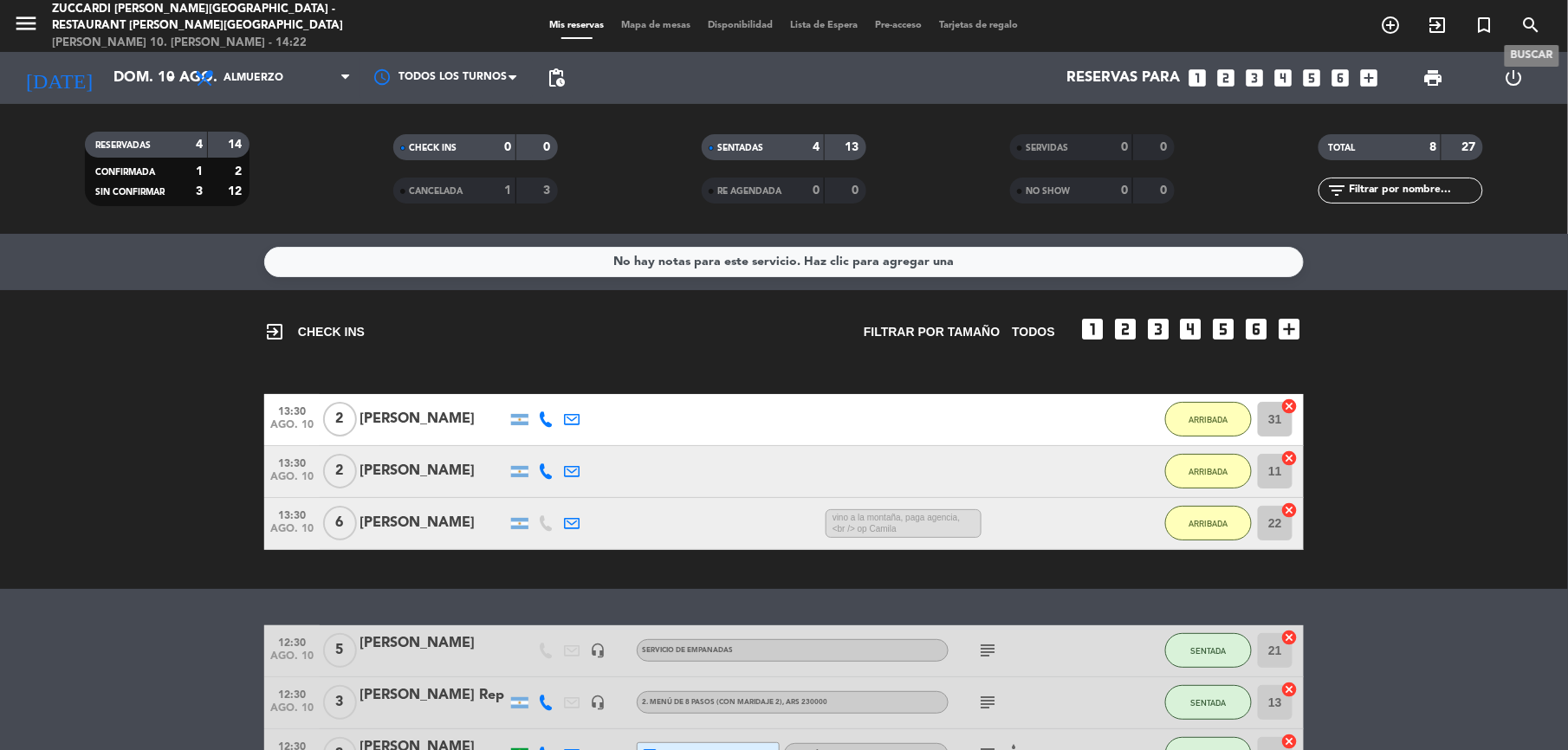
click at [1532, 25] on icon "search" at bounding box center [1531, 24] width 21 height 21
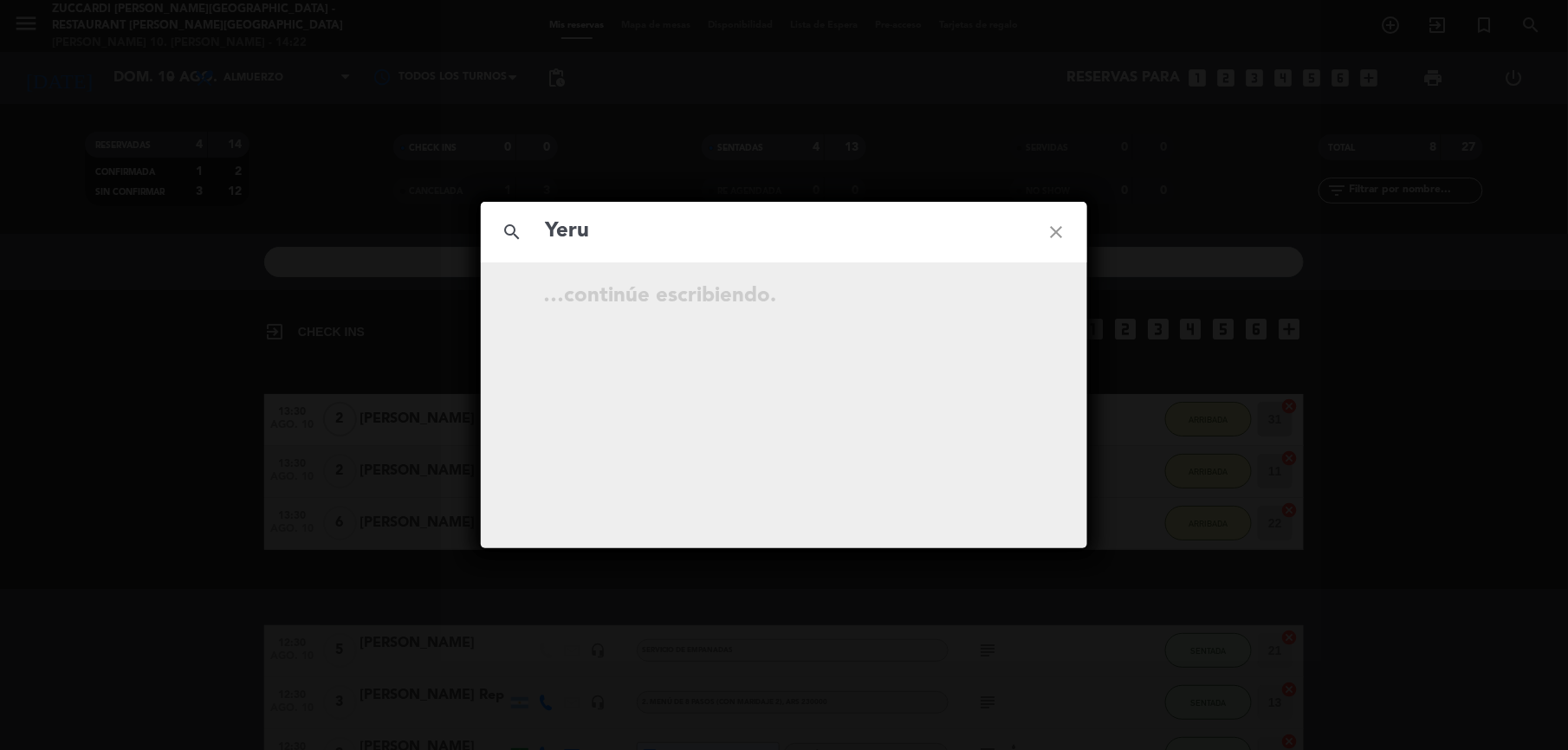
type input "Yerut"
drag, startPoint x: 511, startPoint y: 206, endPoint x: 440, endPoint y: 191, distance: 72.6
click at [440, 191] on div "search Yerut close ago. 10 14:30 4 13 hs [GEOGRAPHIC_DATA] open_in_new" at bounding box center [784, 375] width 1568 height 750
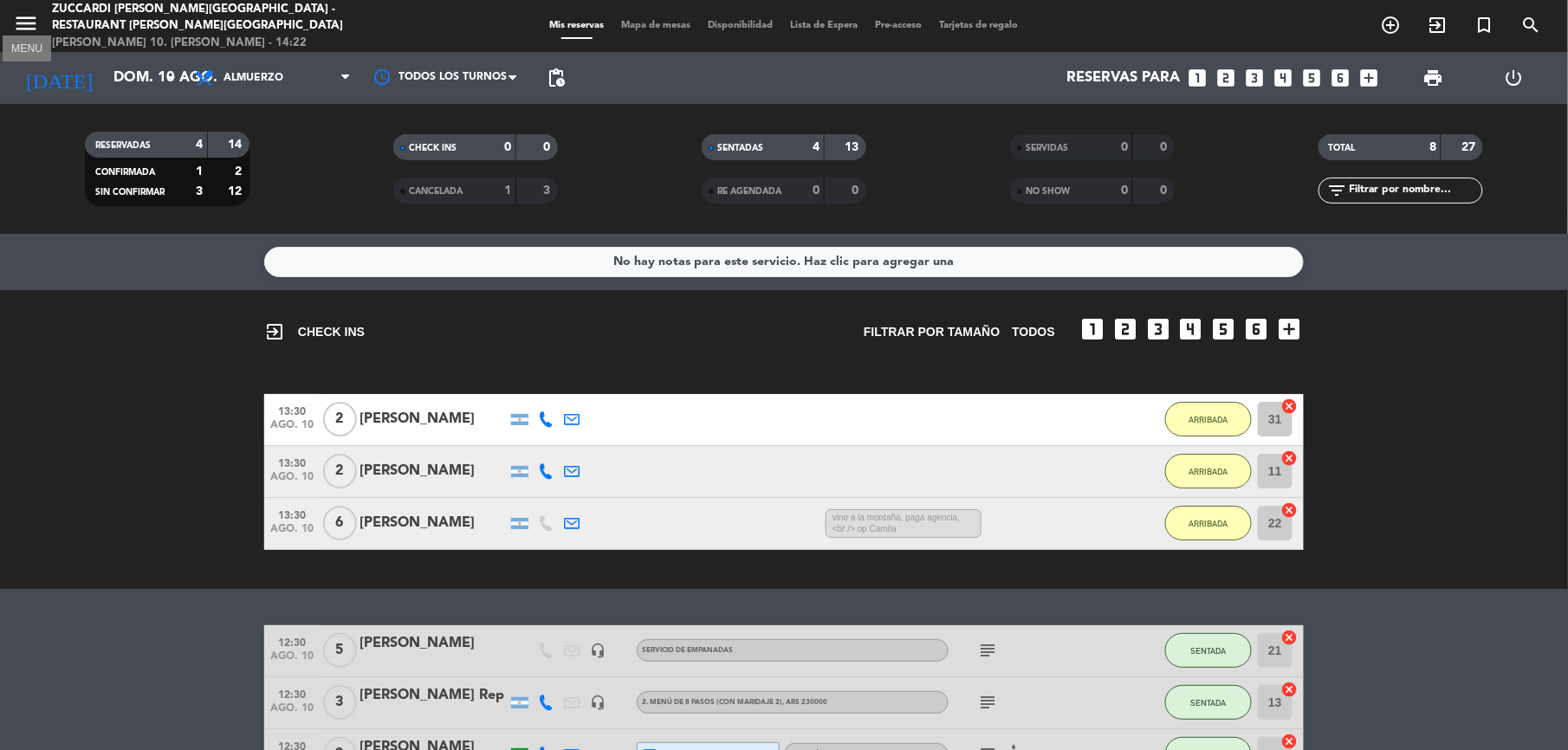
click at [15, 25] on icon "menu" at bounding box center [25, 23] width 26 height 26
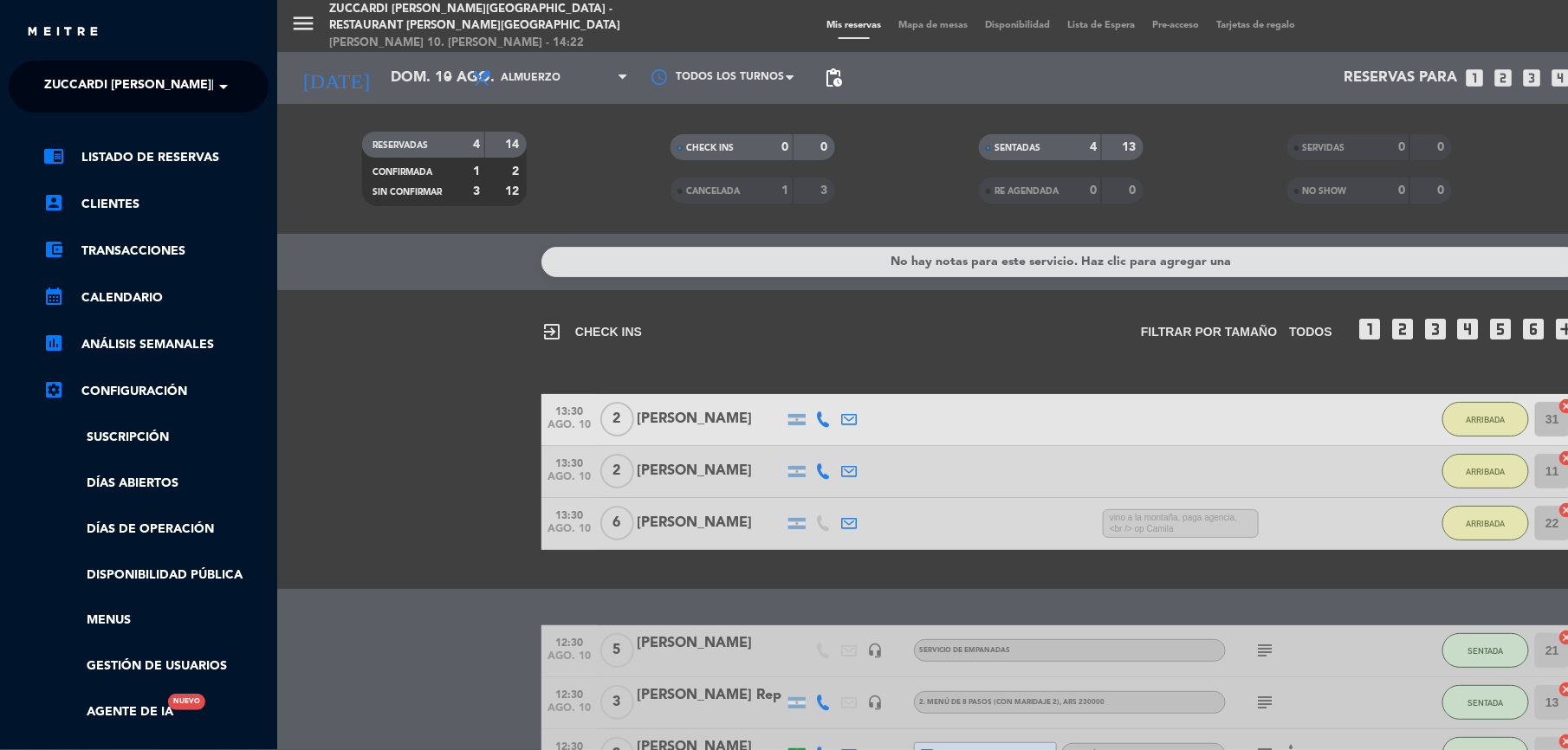
click at [98, 99] on span "Zuccardi [PERSON_NAME][GEOGRAPHIC_DATA] - Restaurant [PERSON_NAME][GEOGRAPHIC_D…" at bounding box center [352, 86] width 617 height 36
click at [68, 157] on span "Turismo Zuccardi" at bounding box center [79, 159] width 122 height 20
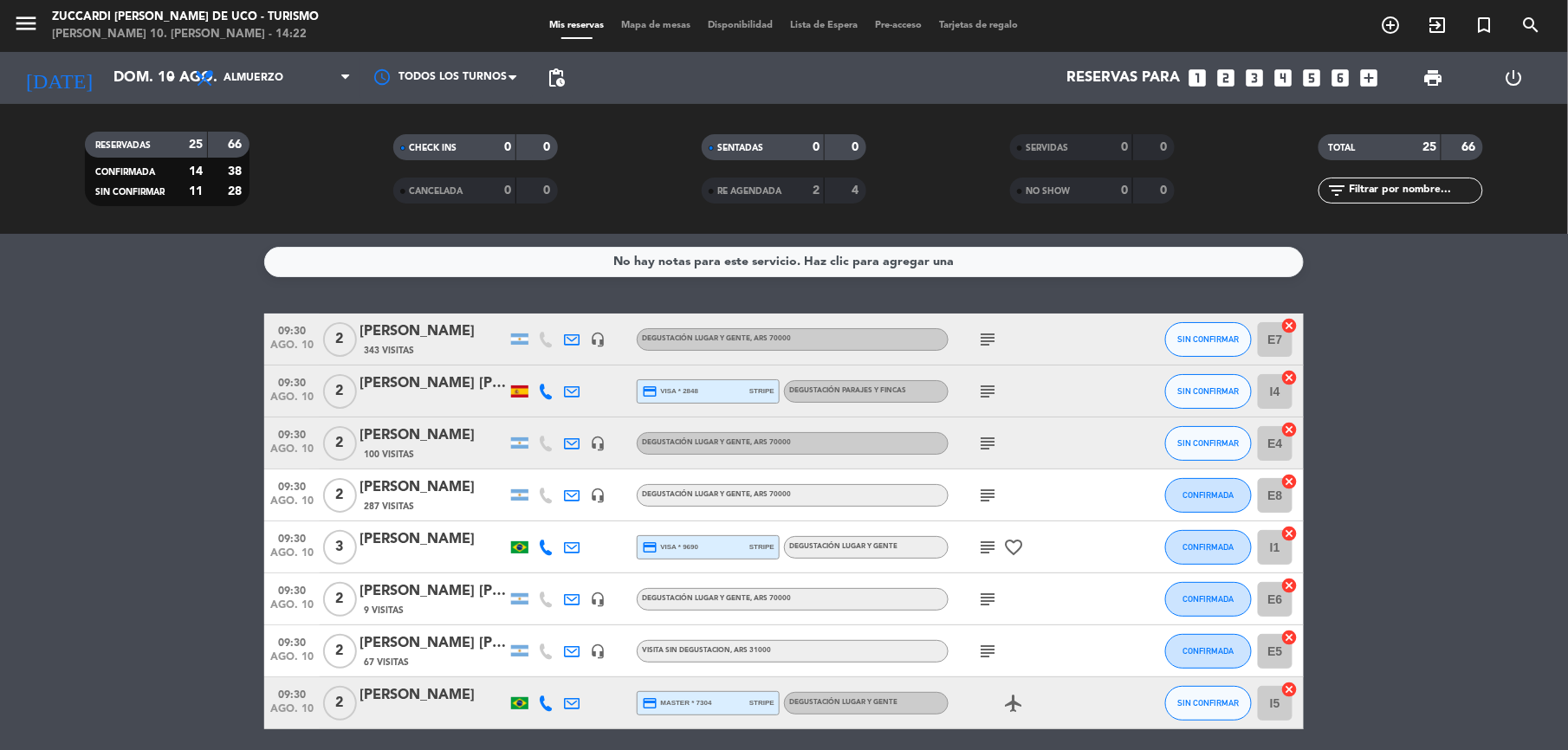
click at [1535, 9] on div "menu Zuccardi [PERSON_NAME] de Uco - Turismo [PERSON_NAME] 10. [PERSON_NAME] - …" at bounding box center [784, 26] width 1568 height 52
click at [1535, 14] on icon "search" at bounding box center [1531, 24] width 21 height 21
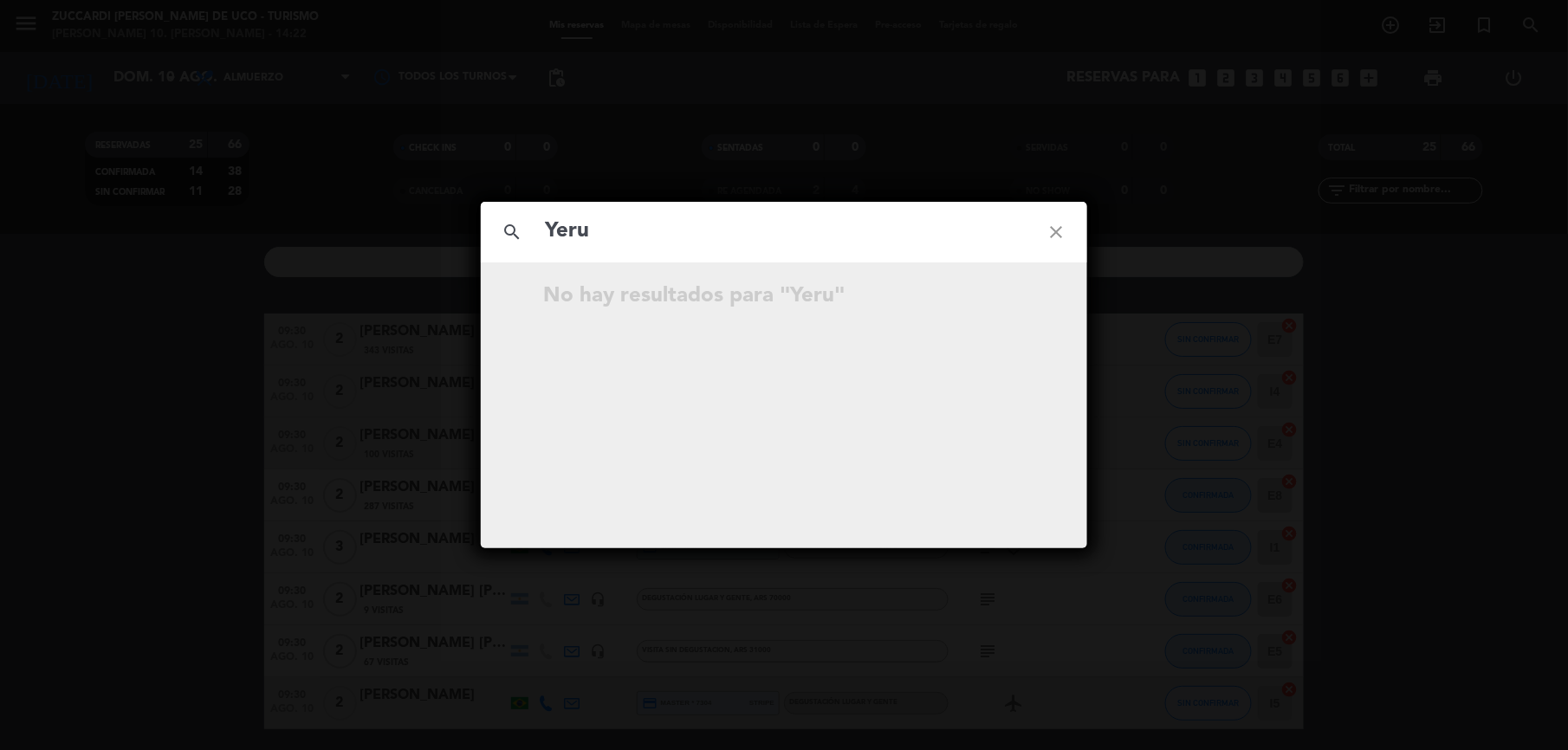
type input "Yeru"
click at [1061, 233] on icon "close" at bounding box center [1056, 231] width 62 height 62
click at [1055, 230] on icon "close" at bounding box center [1056, 231] width 62 height 62
